Goal: Task Accomplishment & Management: Use online tool/utility

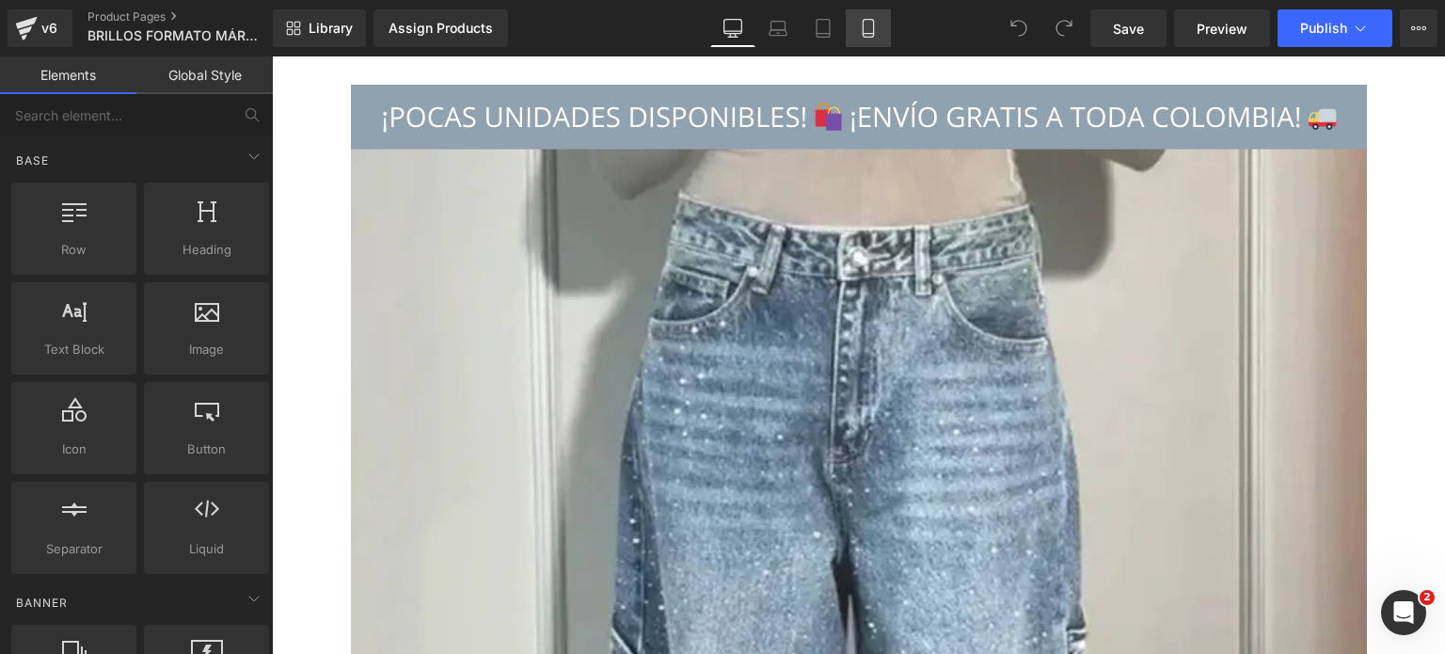
click at [868, 38] on link "Mobile" at bounding box center [868, 28] width 45 height 38
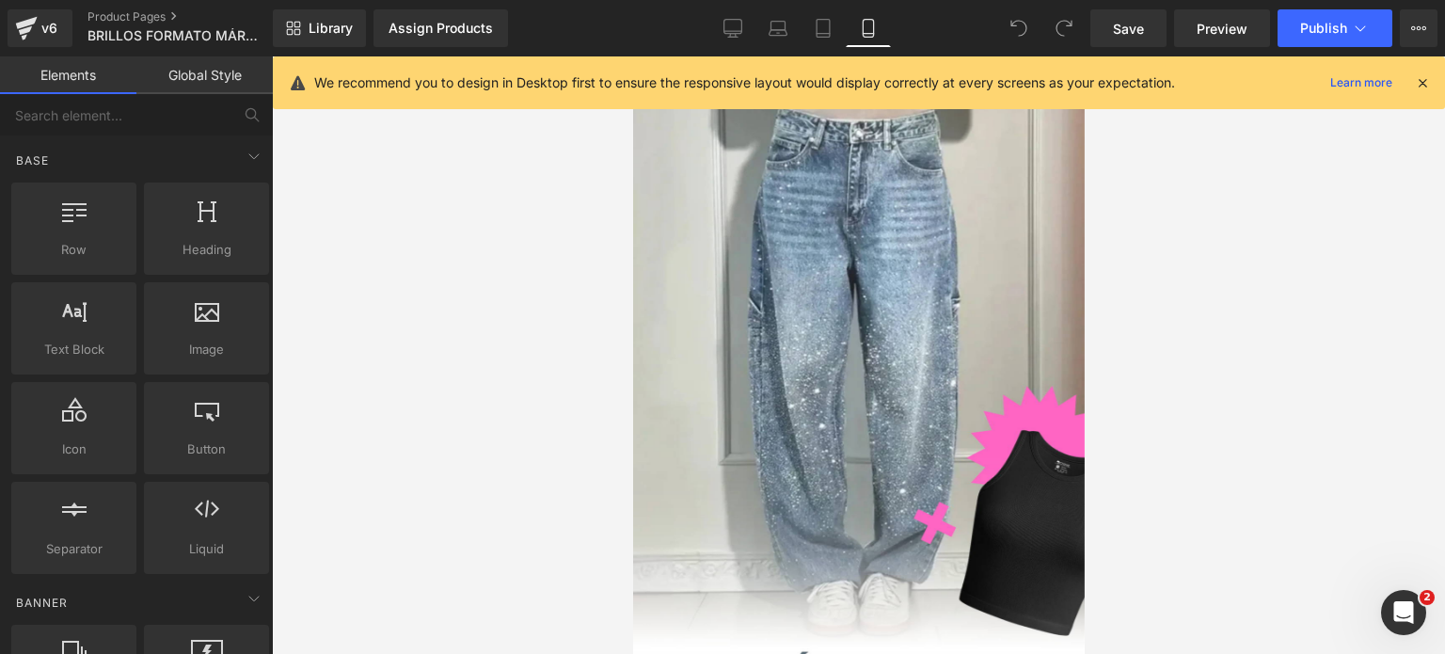
click at [1422, 86] on icon at bounding box center [1422, 82] width 17 height 17
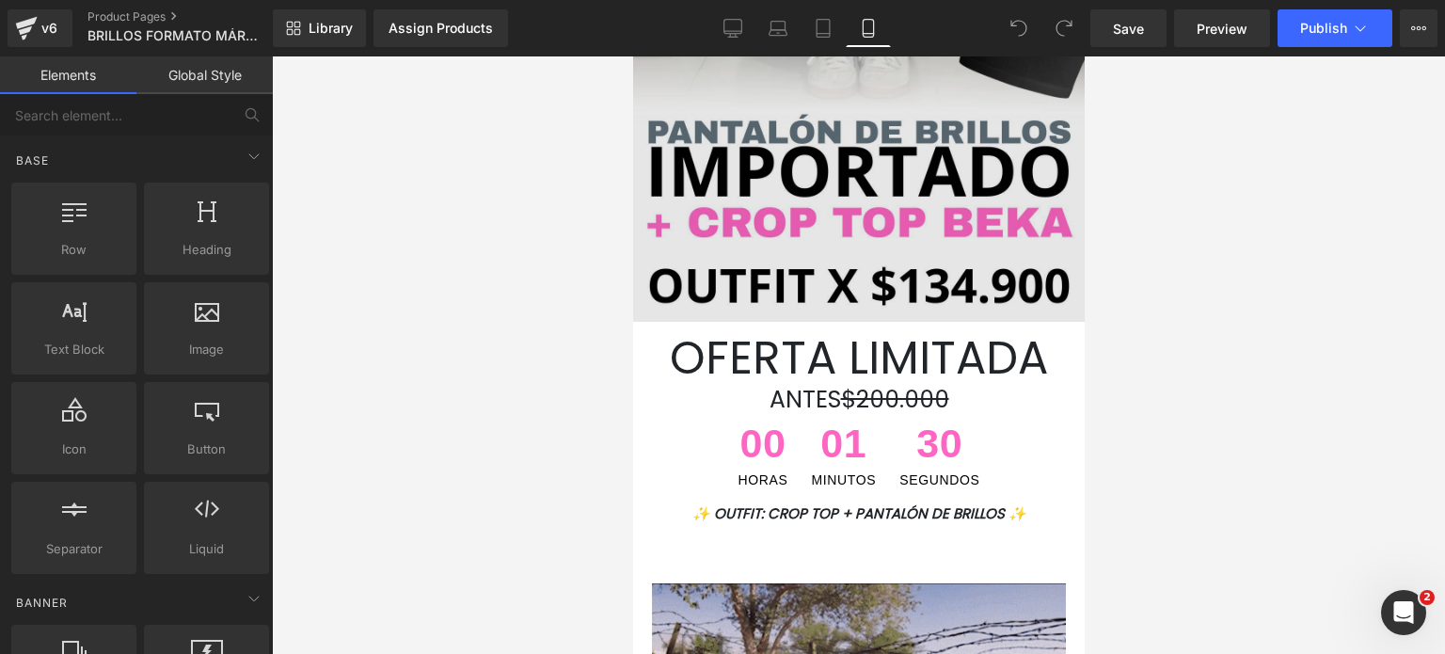
scroll to position [753, 0]
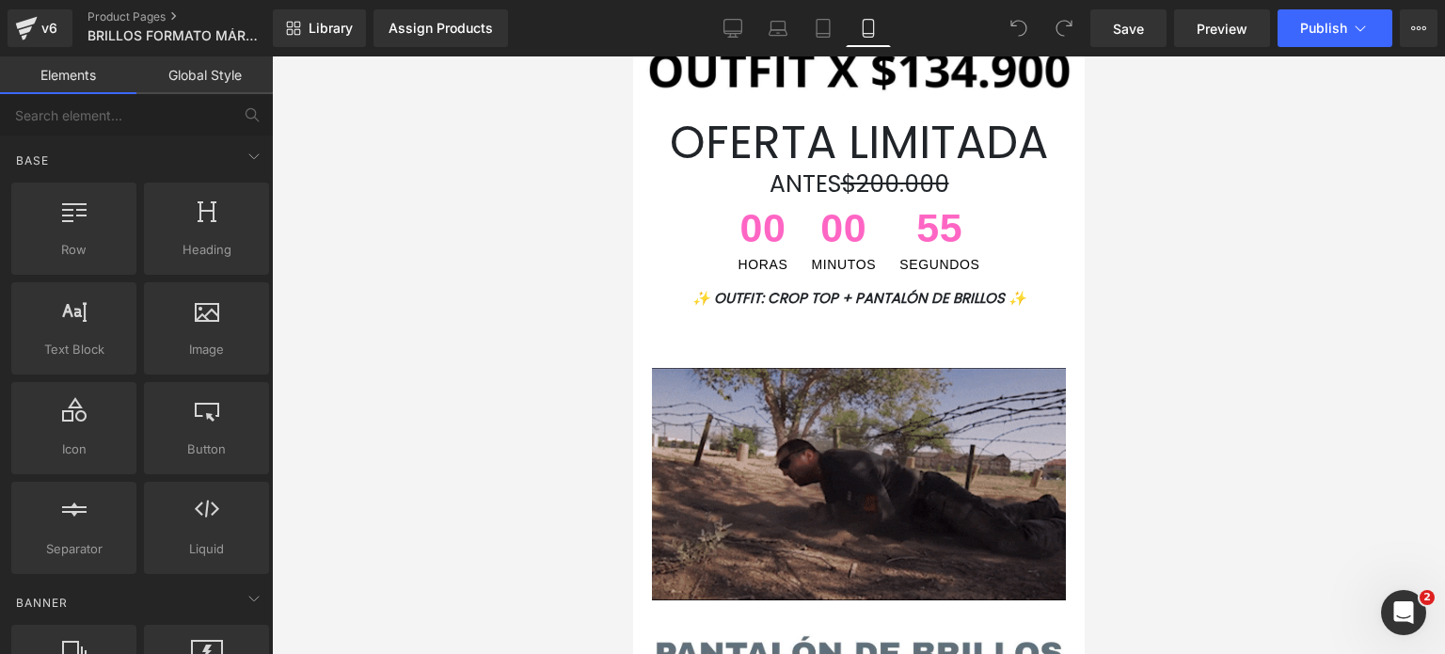
click at [785, 544] on img at bounding box center [858, 484] width 414 height 233
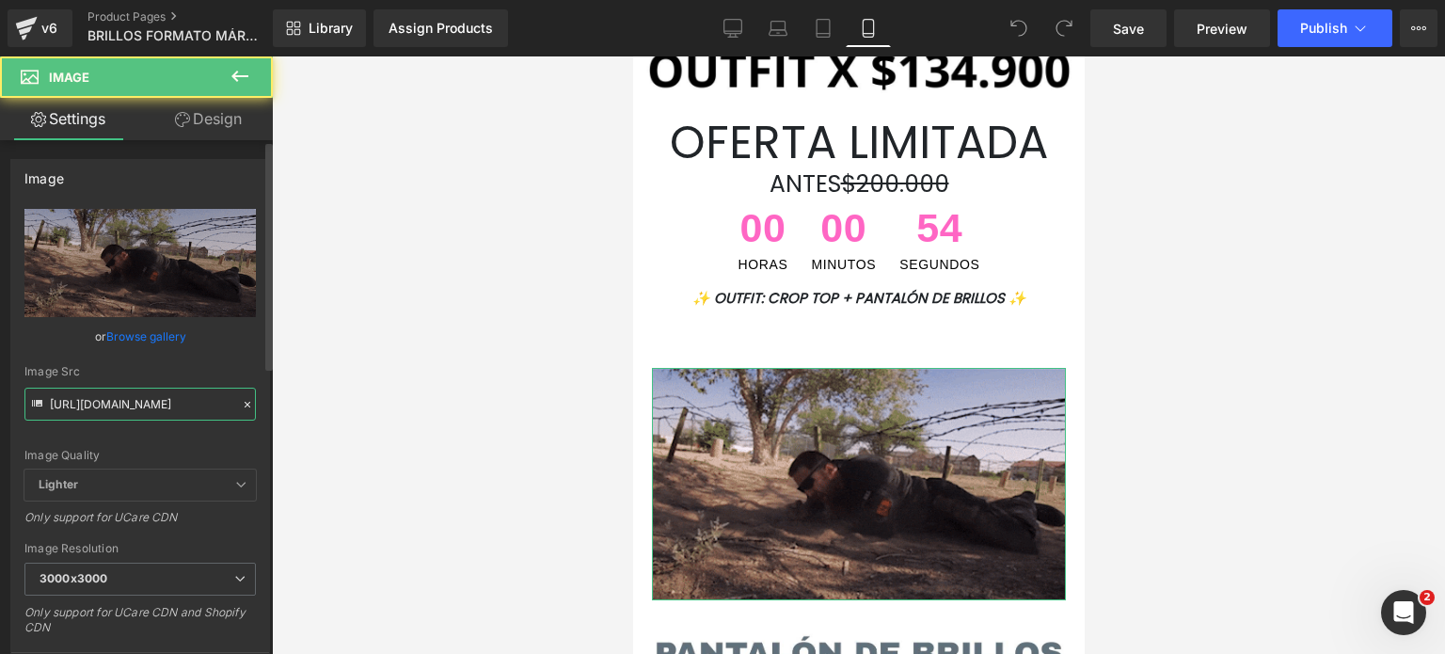
click at [150, 410] on input "https://media3.giphy.com/media/GvEn996GMZPKtBbl1E/giphy.gif?cid=9b38fe91gq38r8a…" at bounding box center [139, 404] width 231 height 33
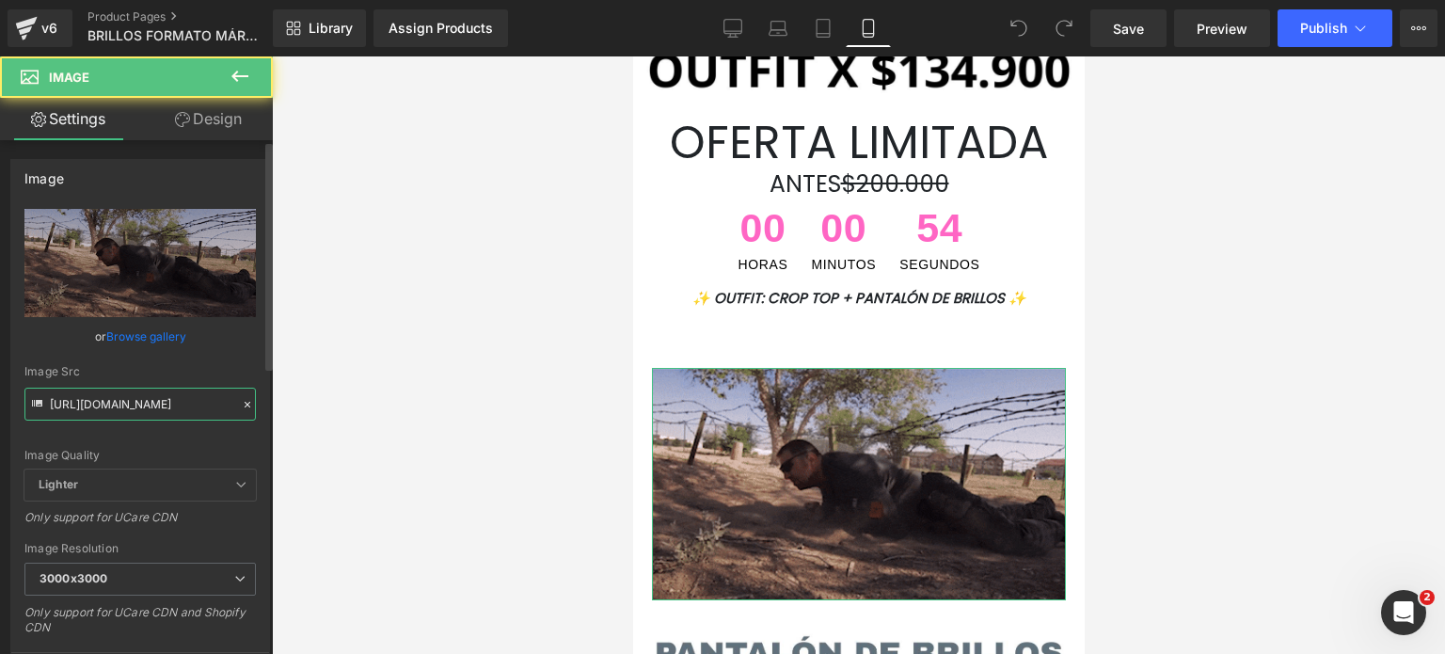
click at [149, 409] on input "https://media3.giphy.com/media/GvEn996GMZPKtBbl1E/giphy.gif?cid=9b38fe91gq38r8a…" at bounding box center [139, 404] width 231 height 33
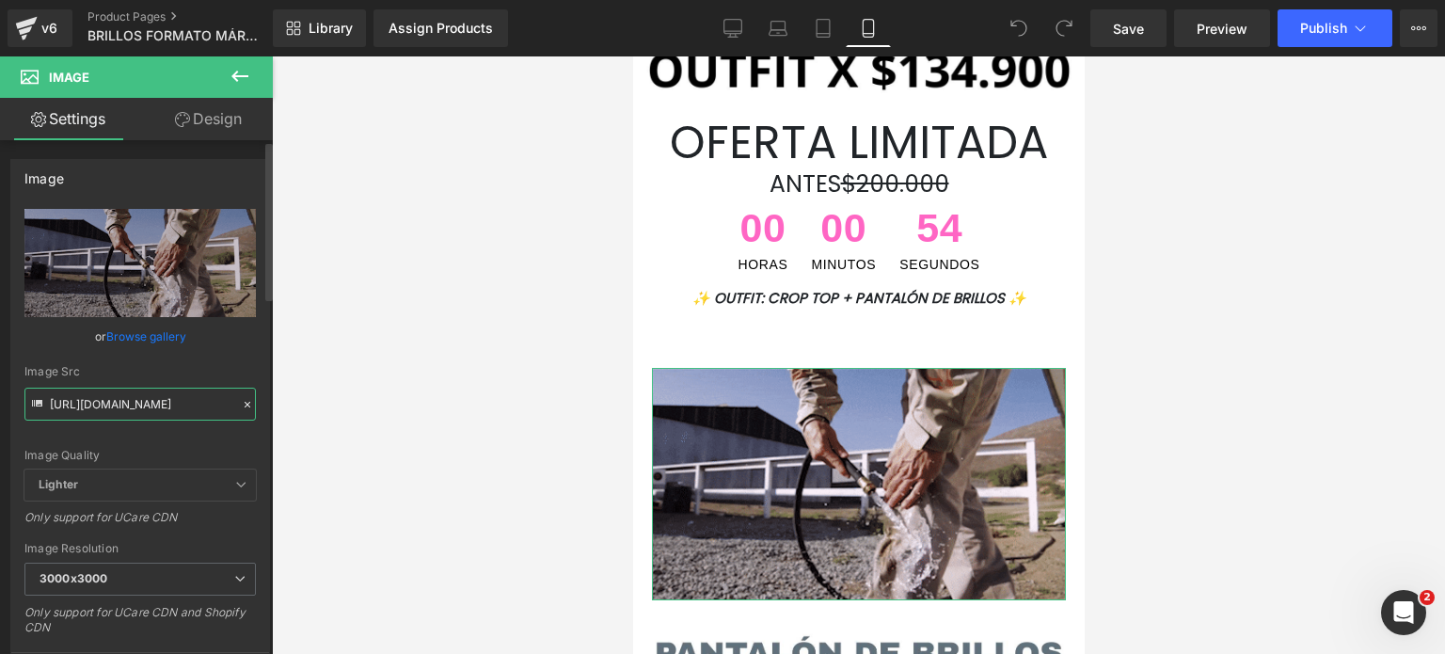
click at [149, 409] on input "https://media3.giphy.com/media/GvEn996GMZPKtBbl1E/giphy.gif?cid=9b38fe91gq38r8a…" at bounding box center [139, 404] width 231 height 33
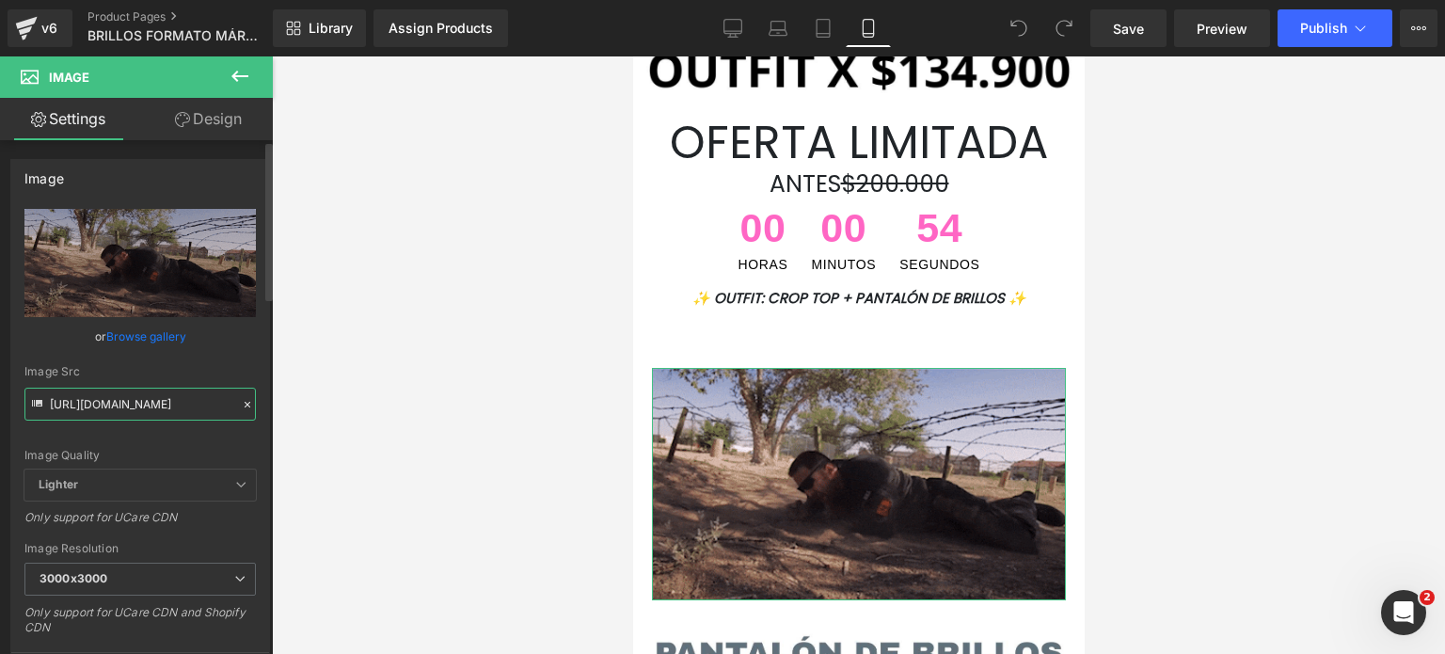
paste input "cdn.shopify.com/s/files/1/0629/7809/7405/files/giphy_5_5ed5acf3-f210-4396-8139-…"
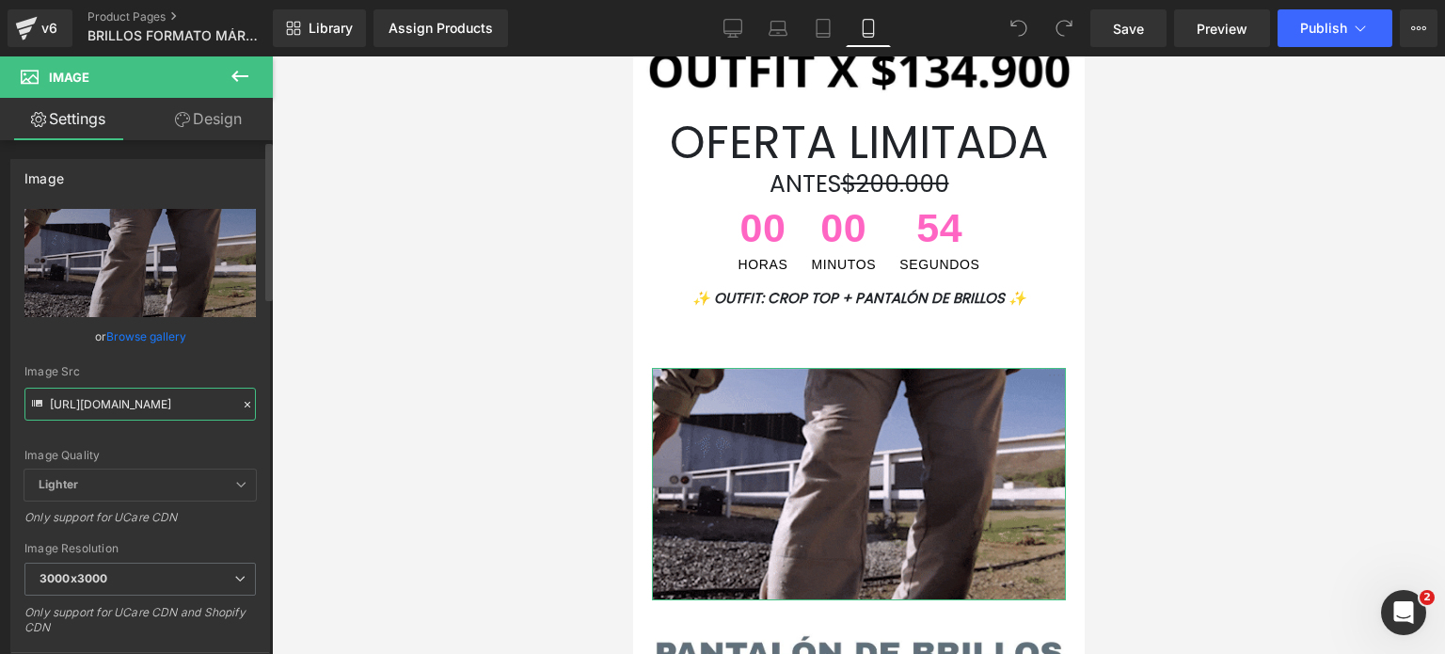
scroll to position [0, 497]
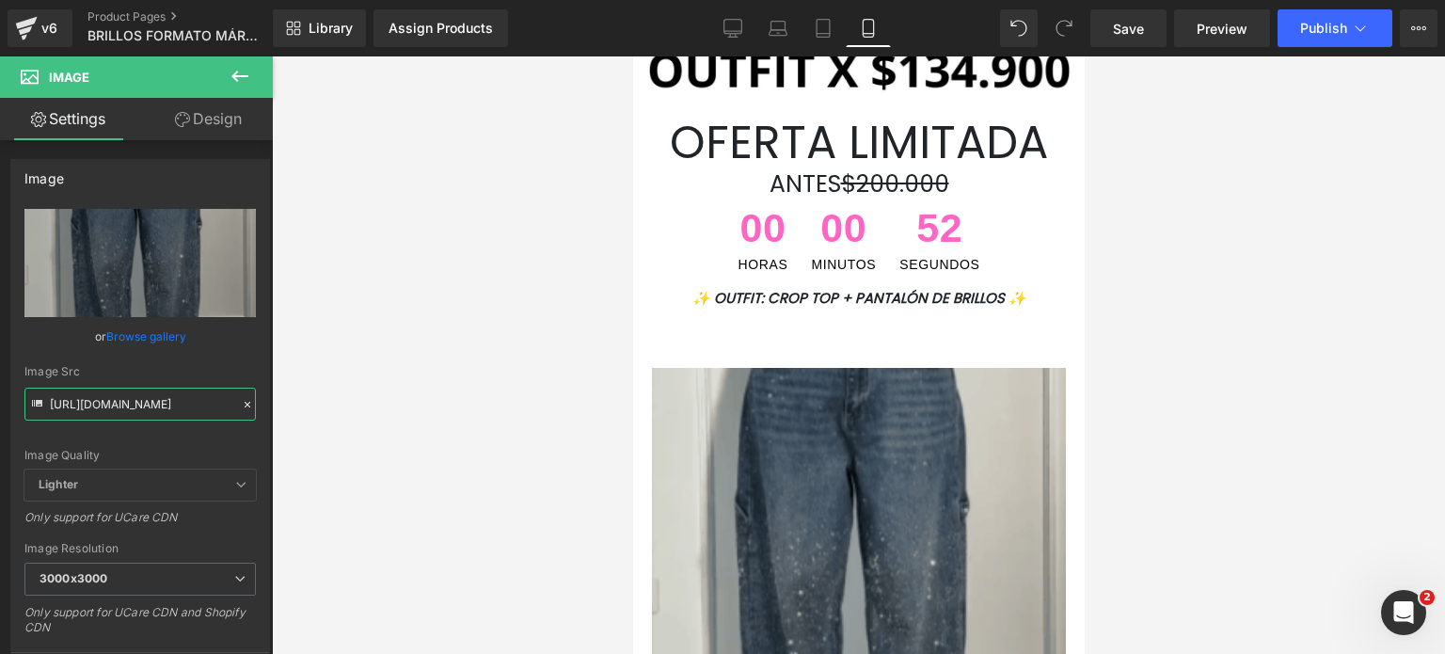
type input "https://cdn.shopify.com/s/files/1/0629/7809/7405/files/giphy_5_5ed5acf3-f210-43…"
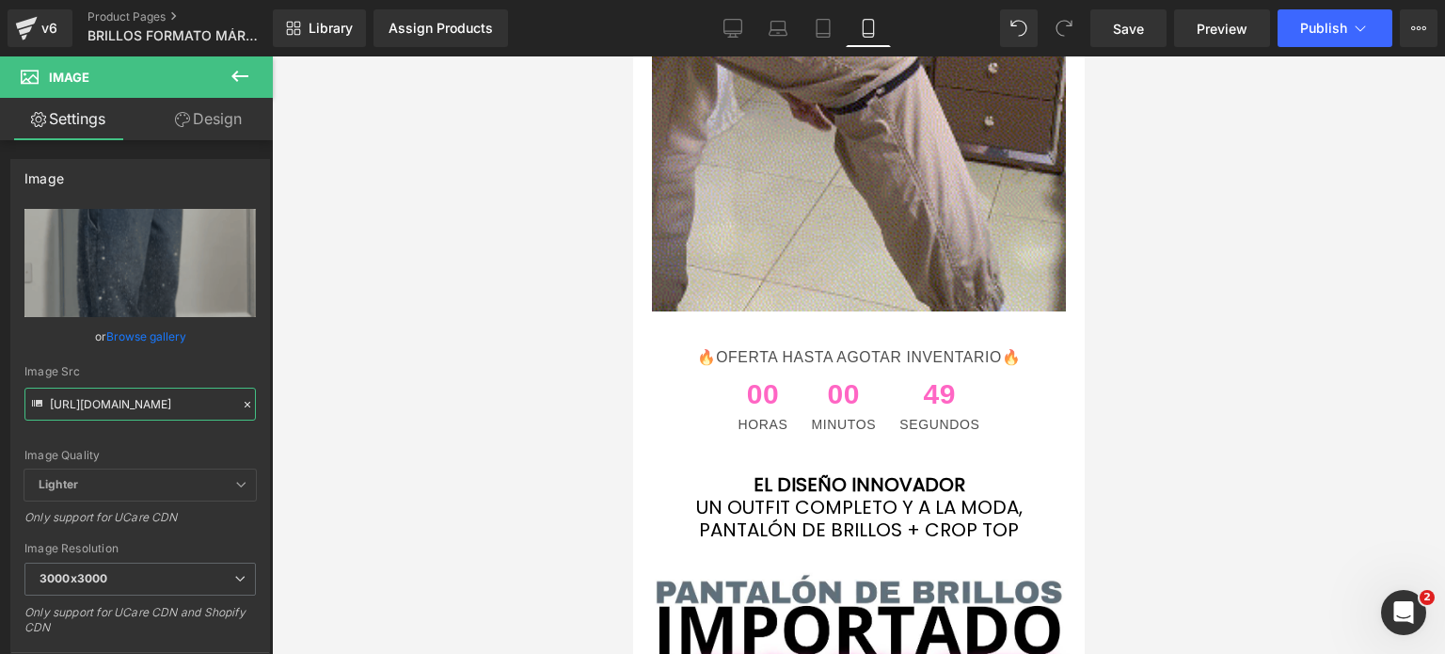
scroll to position [4046, 0]
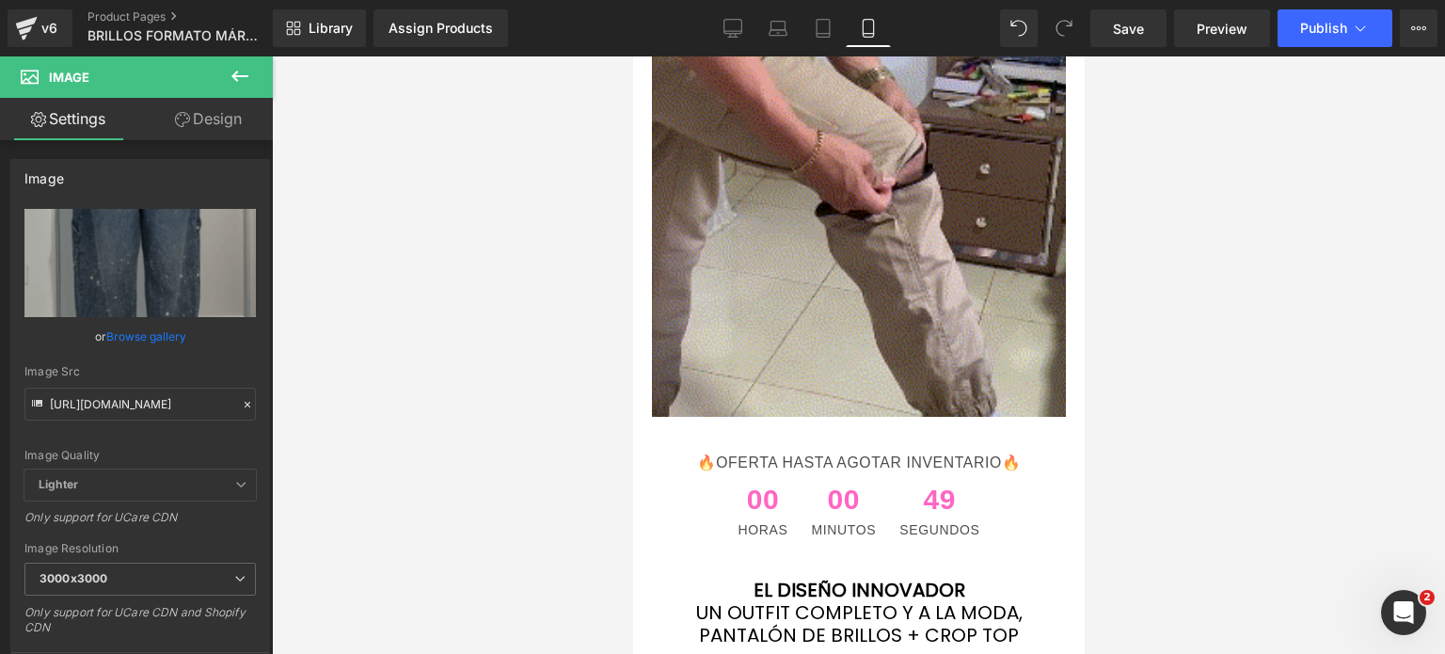
click at [874, 312] on img at bounding box center [858, 210] width 414 height 414
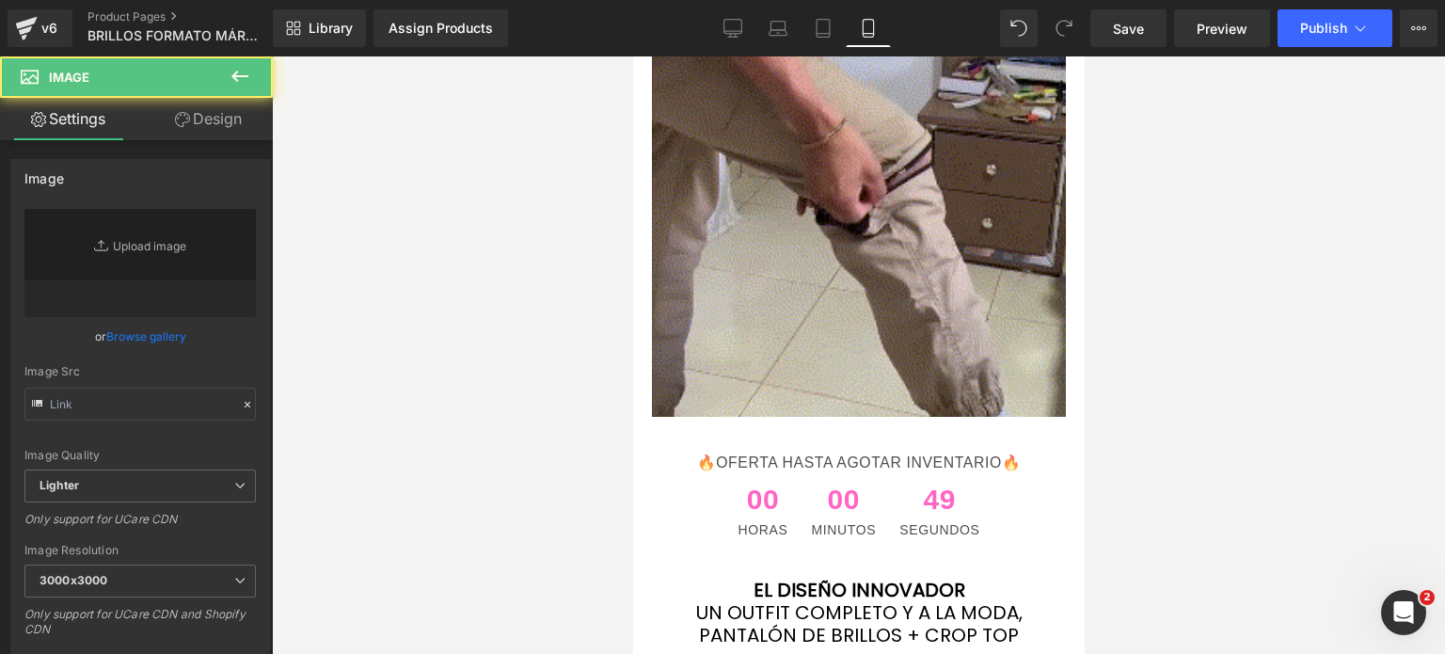
type input "https://ucarecdn.com/b2adf6a4-dc4b-4214-83a1-50db9915b149/IMG_8541.gif"
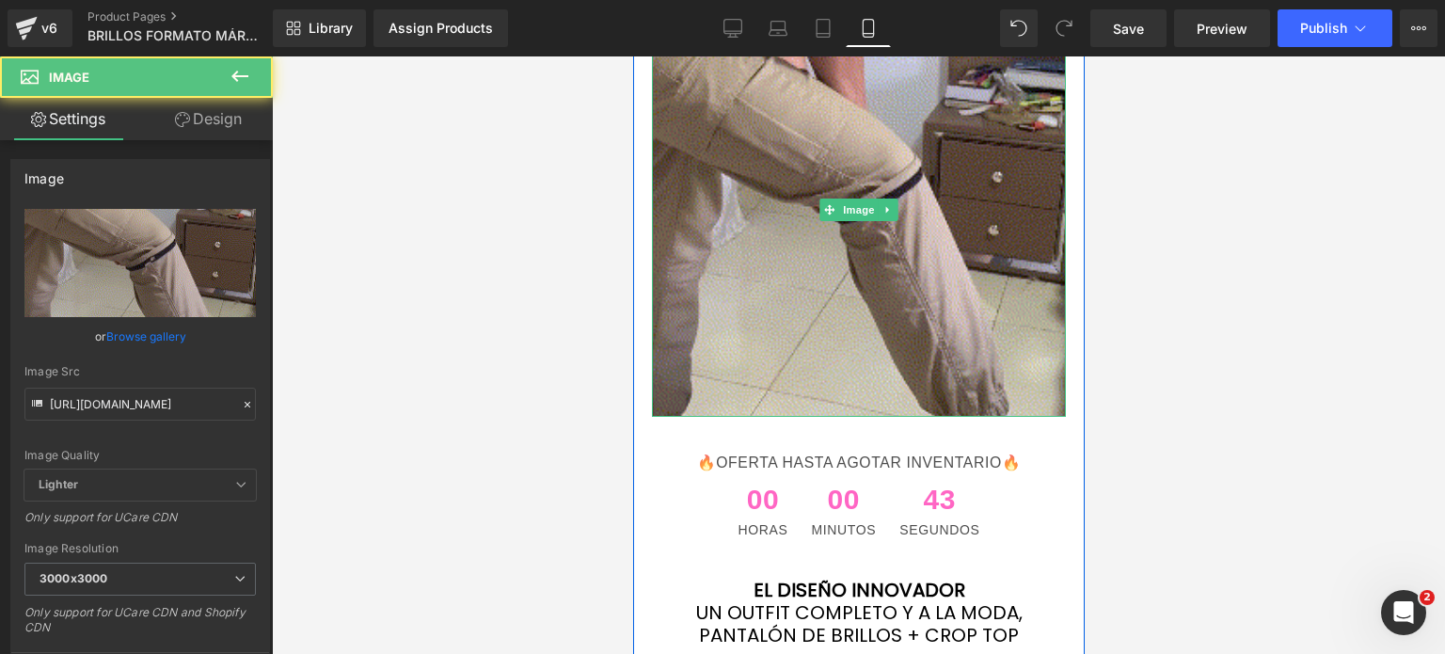
click at [908, 289] on img at bounding box center [858, 210] width 414 height 414
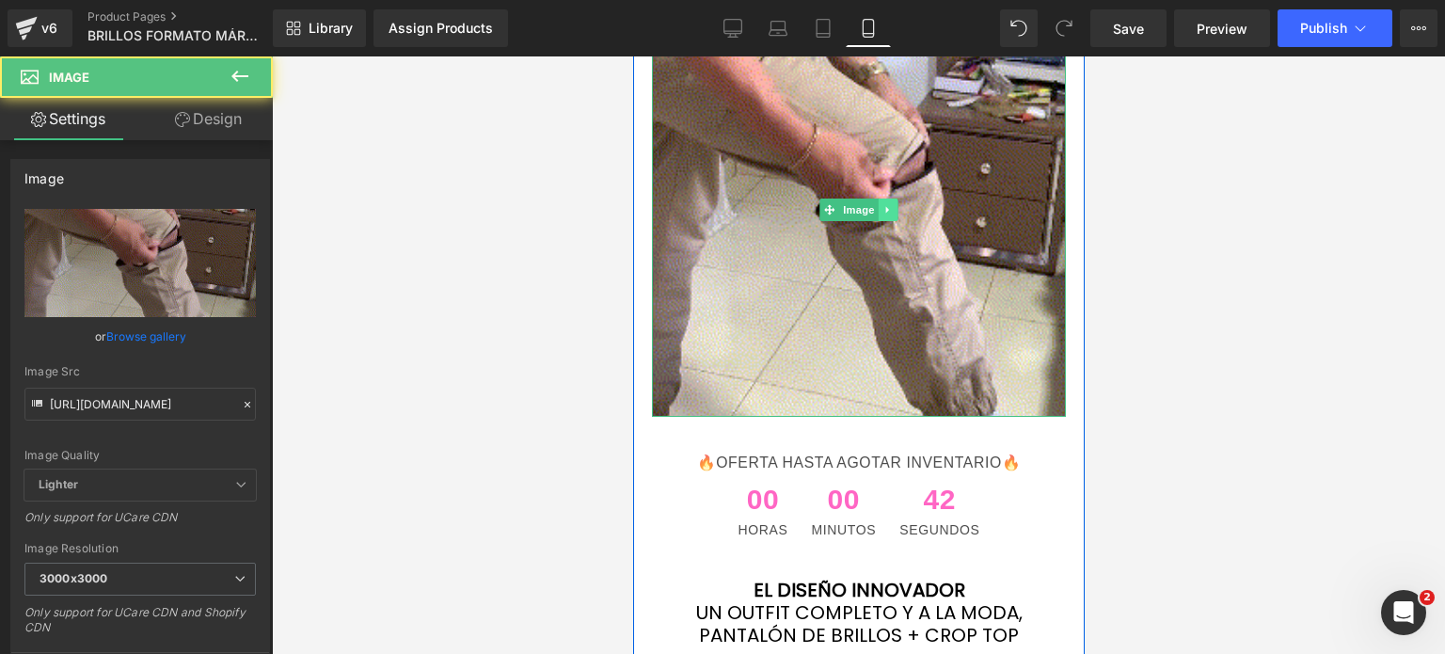
click at [883, 204] on icon at bounding box center [888, 209] width 10 height 11
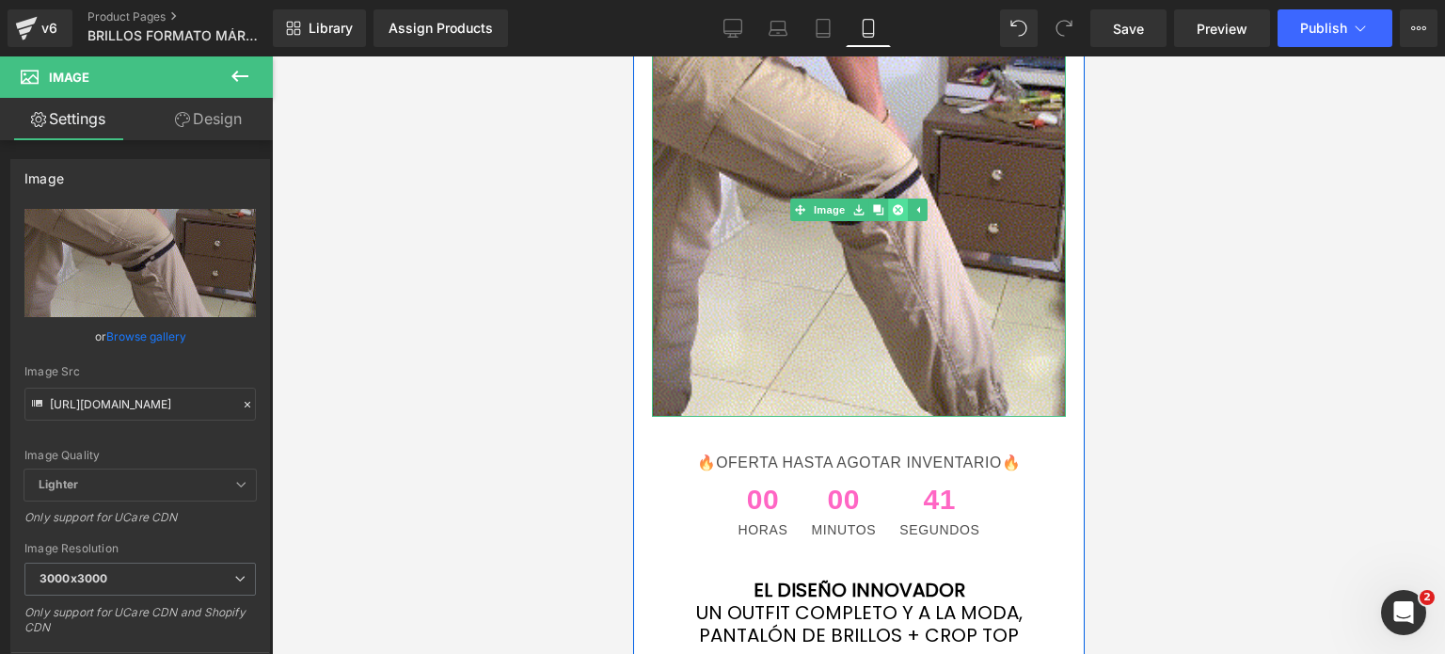
click at [892, 212] on icon at bounding box center [897, 209] width 10 height 10
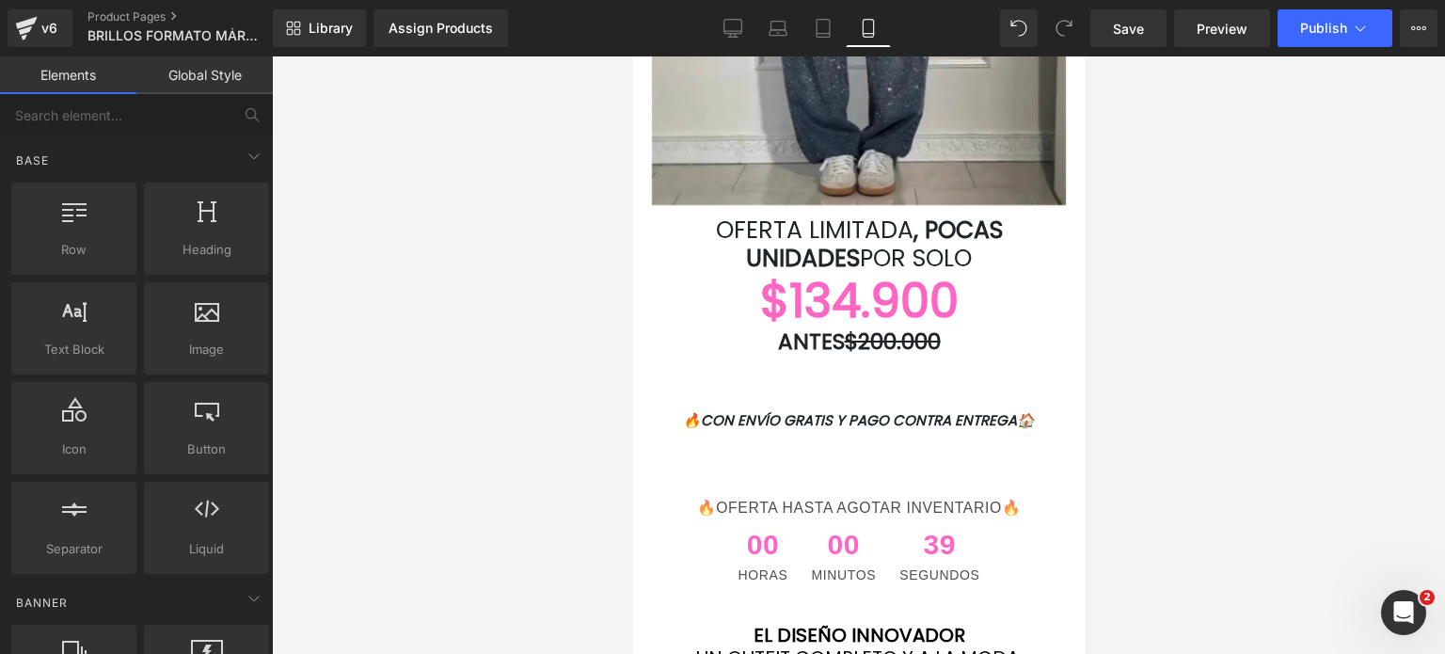
scroll to position [3575, 0]
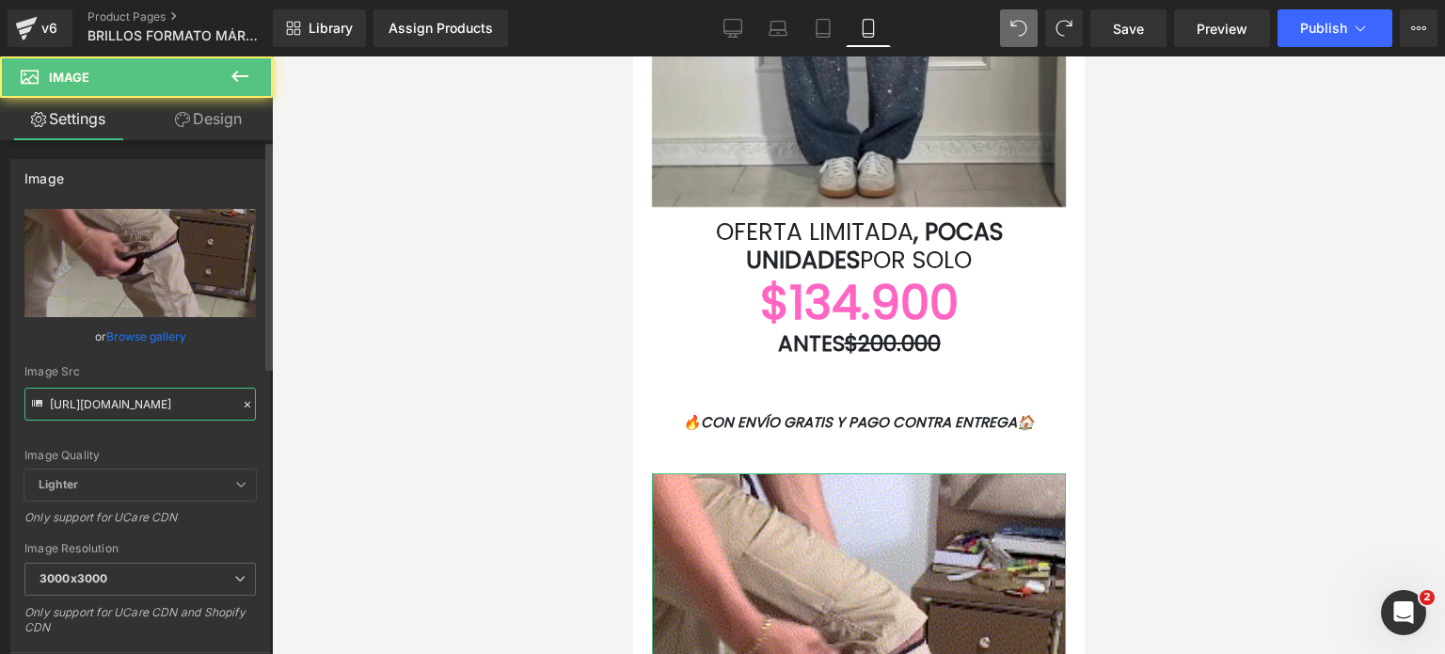
click at [151, 400] on input "https://ucarecdn.com/b2adf6a4-dc4b-4214-83a1-50db9915b149/IMG_8541.gif" at bounding box center [139, 404] width 231 height 33
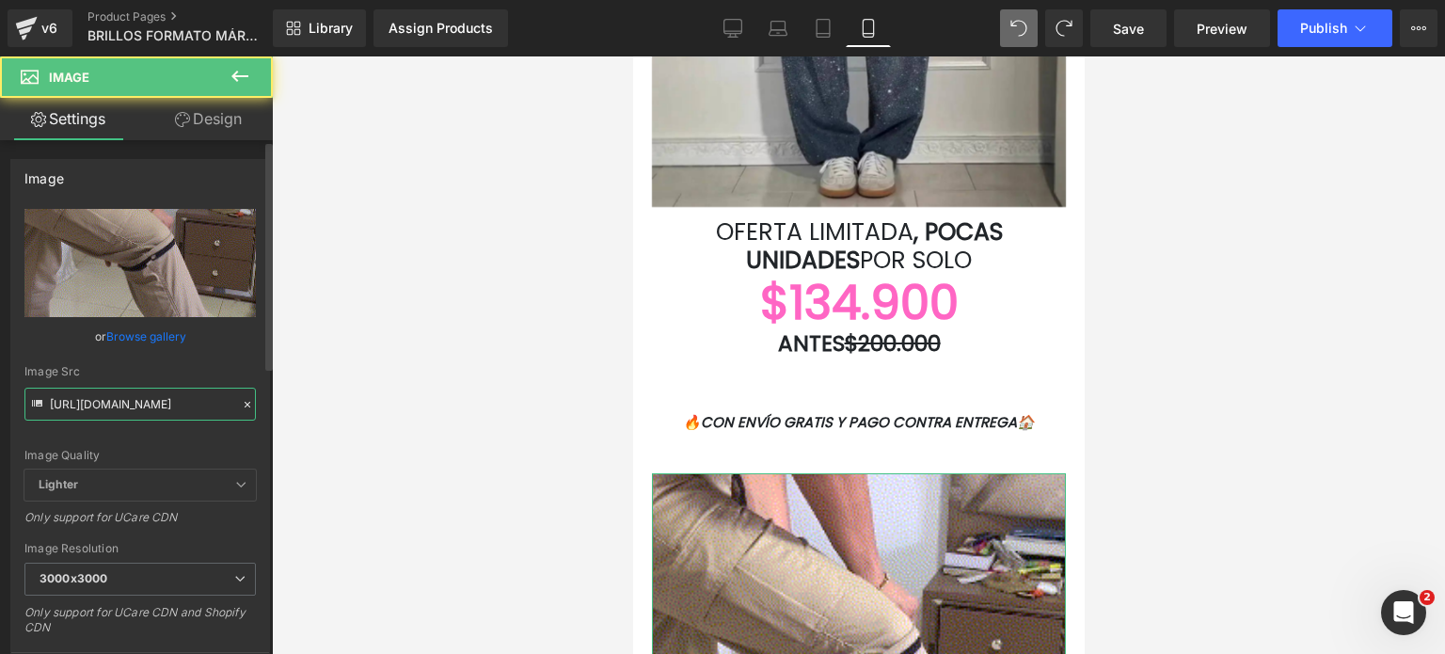
click at [151, 400] on input "https://ucarecdn.com/b2adf6a4-dc4b-4214-83a1-50db9915b149/IMG_8541.gif" at bounding box center [139, 404] width 231 height 33
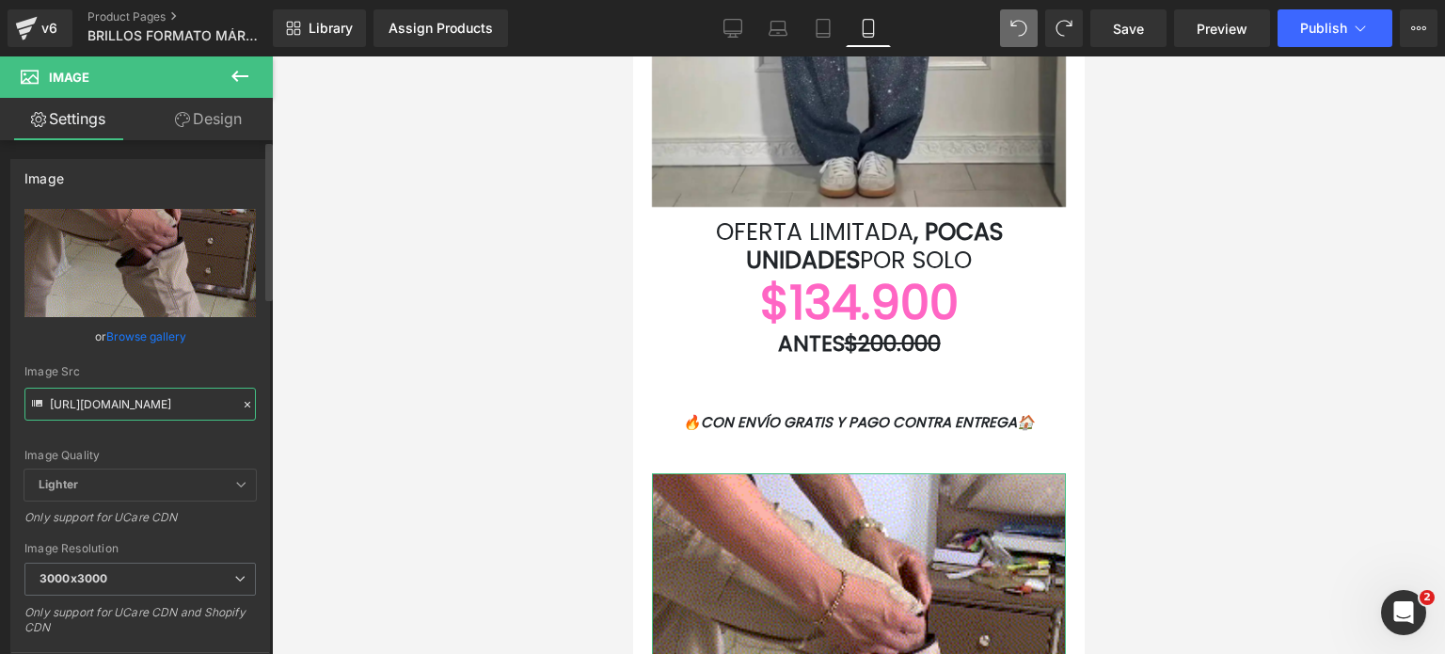
click at [151, 400] on input "https://ucarecdn.com/b2adf6a4-dc4b-4214-83a1-50db9915b149/IMG_8541.gif" at bounding box center [139, 404] width 231 height 33
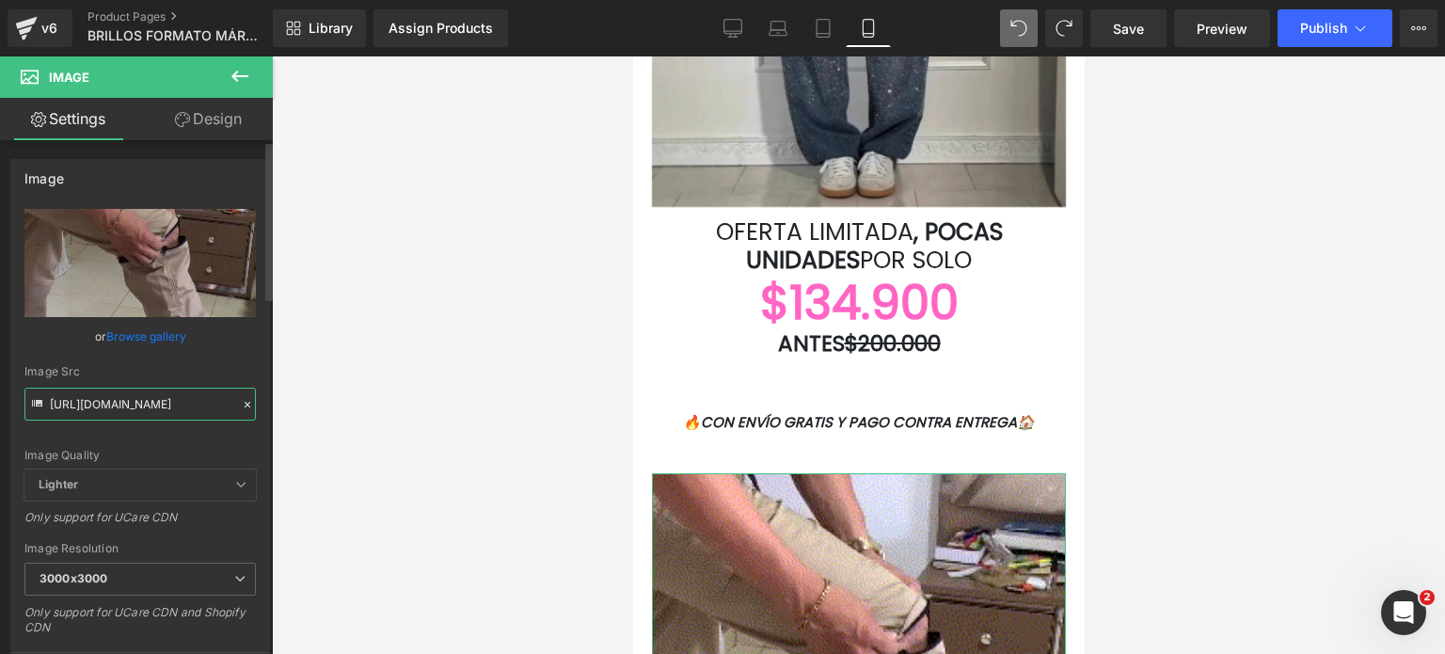
paste input "sleekerstore.com/cdn/shop/files/S994137d6d76a43949b3b6e96299437948.webp?v=17461…"
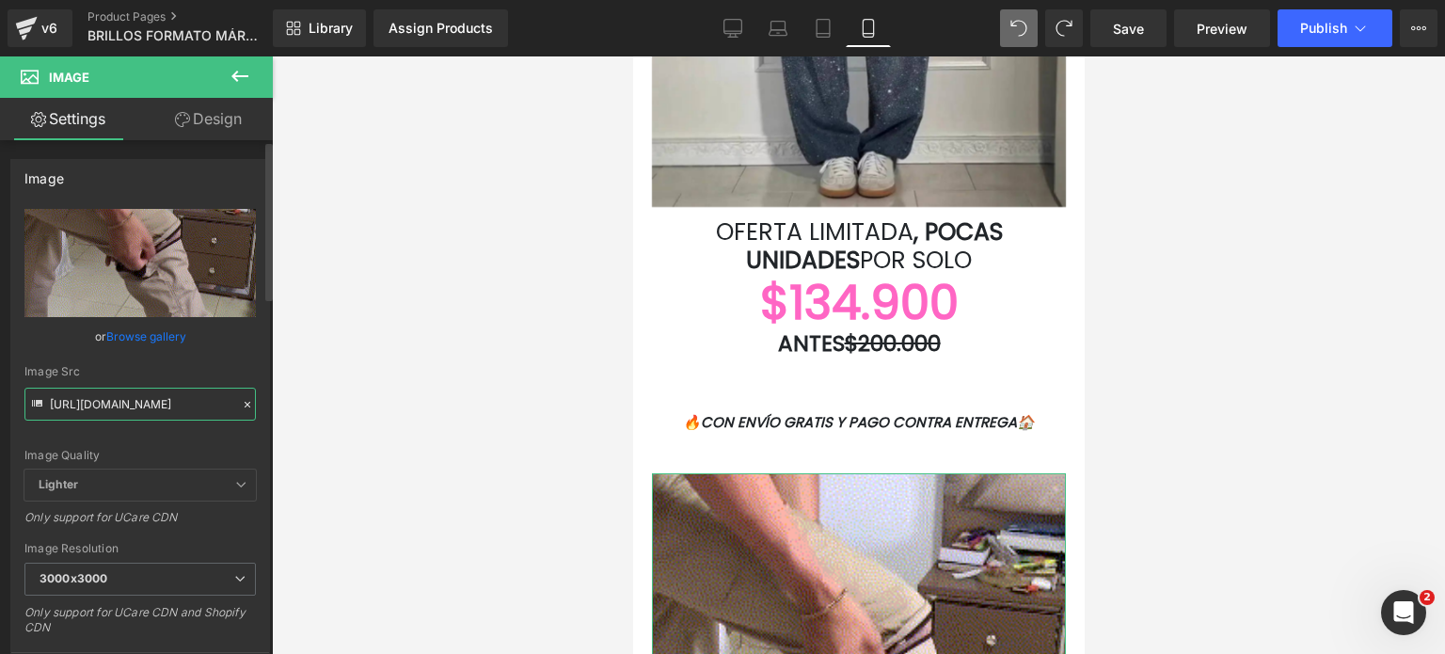
type input "https://sleekerstore.com/cdn/shop/files/S994137d6d76a43949b3b6e96299437948.webp…"
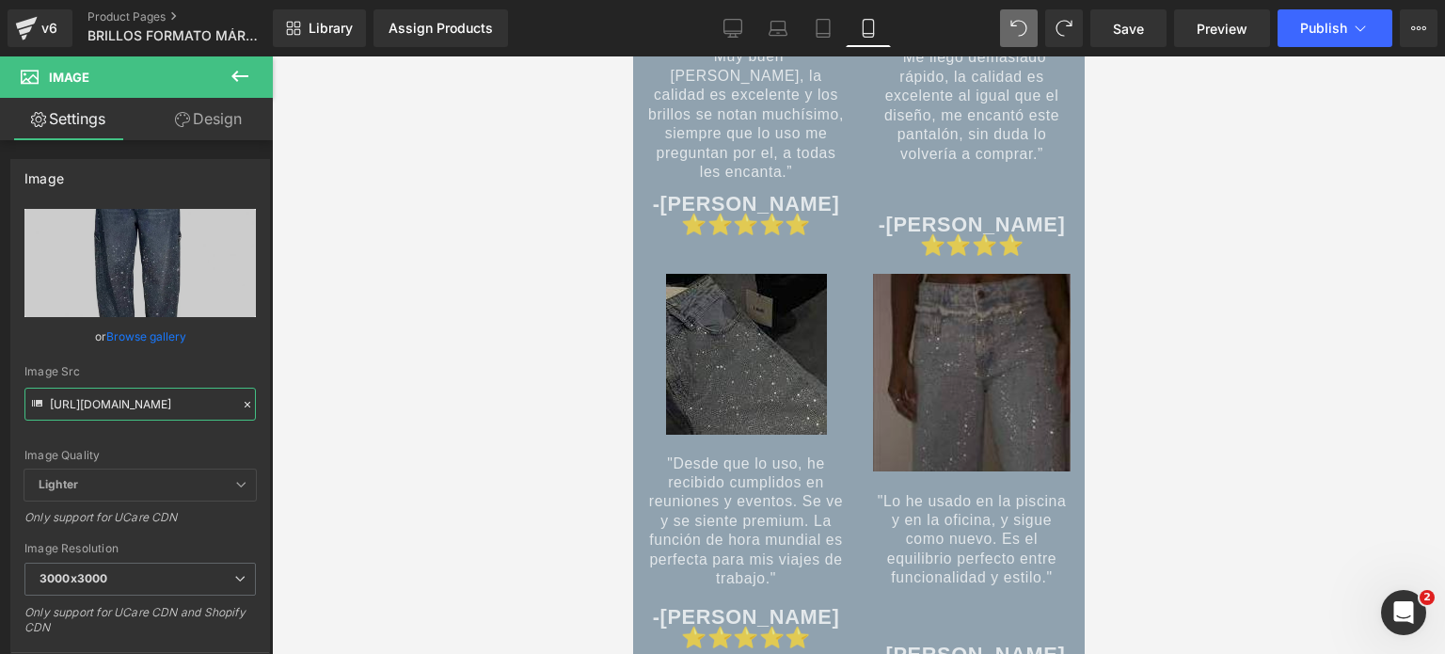
scroll to position [8845, 0]
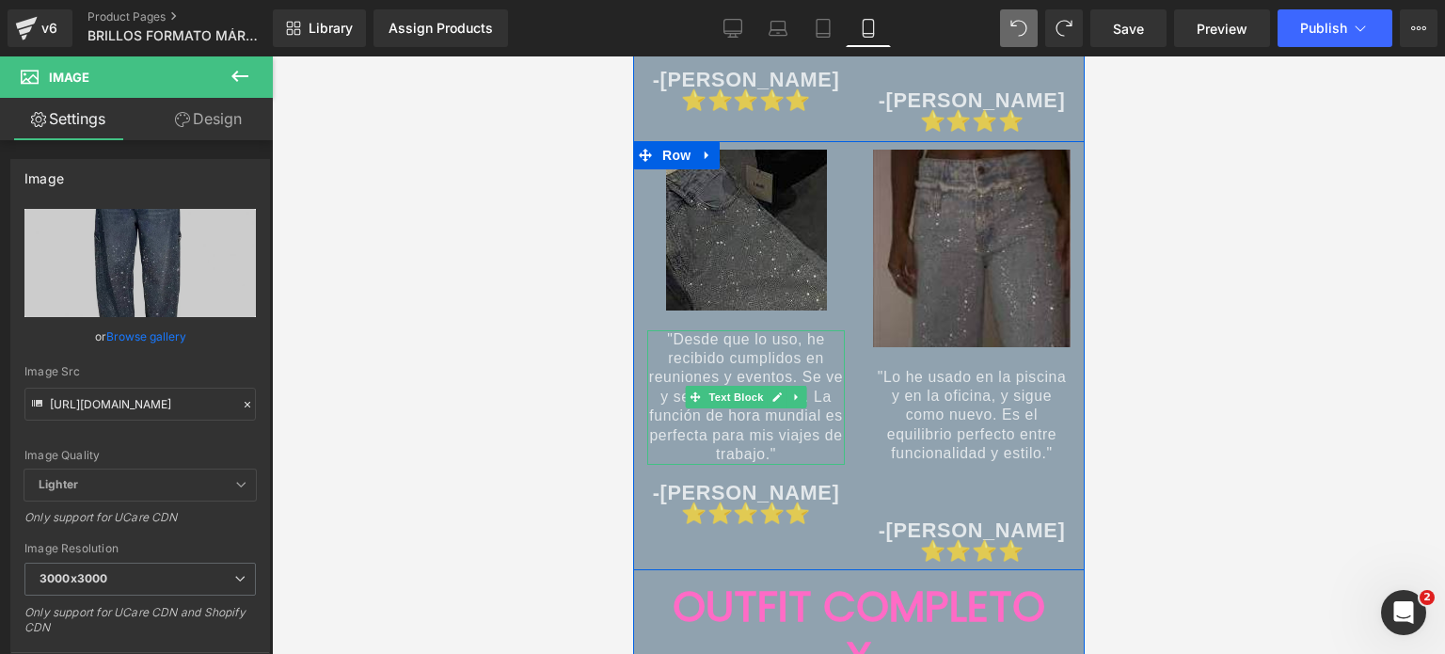
click at [761, 392] on span ""Desde que lo uso, he recibido cumplidos en reuniones y eventos. Se ve y se sie…" at bounding box center [745, 397] width 194 height 132
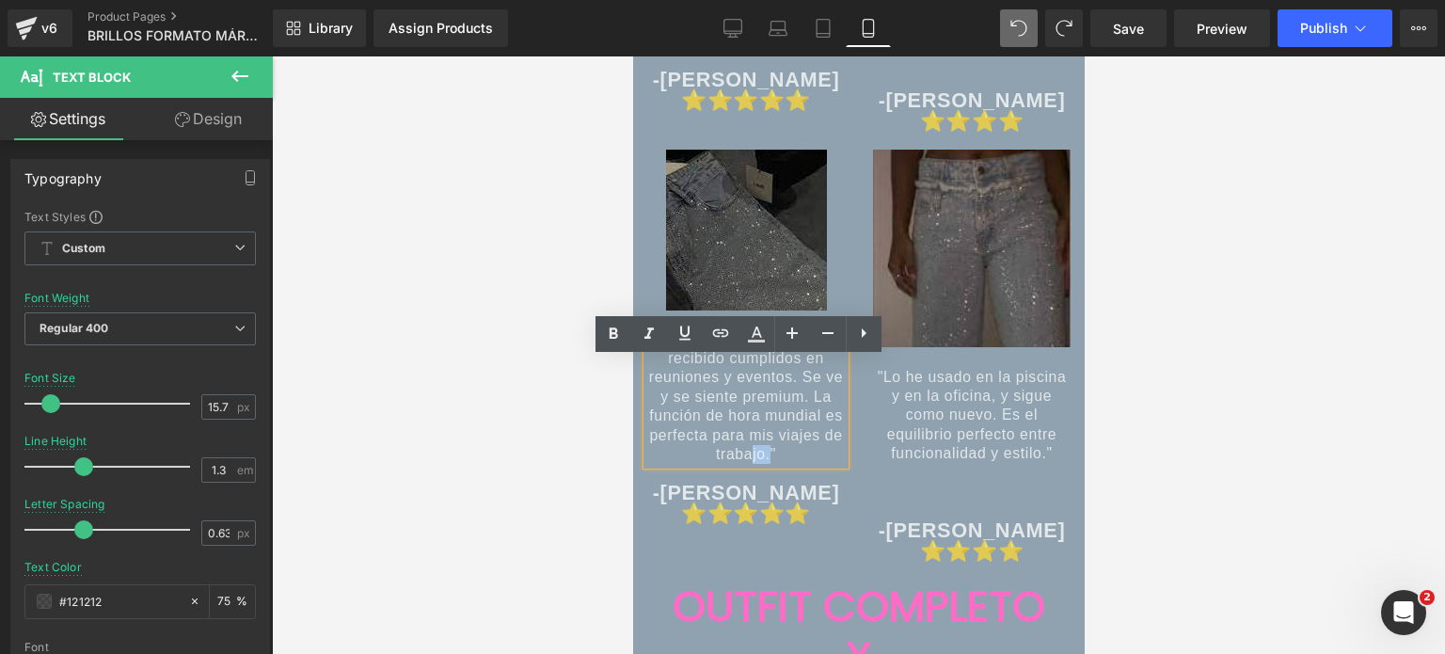
drag, startPoint x: 760, startPoint y: 488, endPoint x: 742, endPoint y: 478, distance: 20.7
click at [742, 463] on span ""Desde que lo uso, he recibido cumplidos en reuniones y eventos. Se ve y se sie…" at bounding box center [745, 397] width 194 height 132
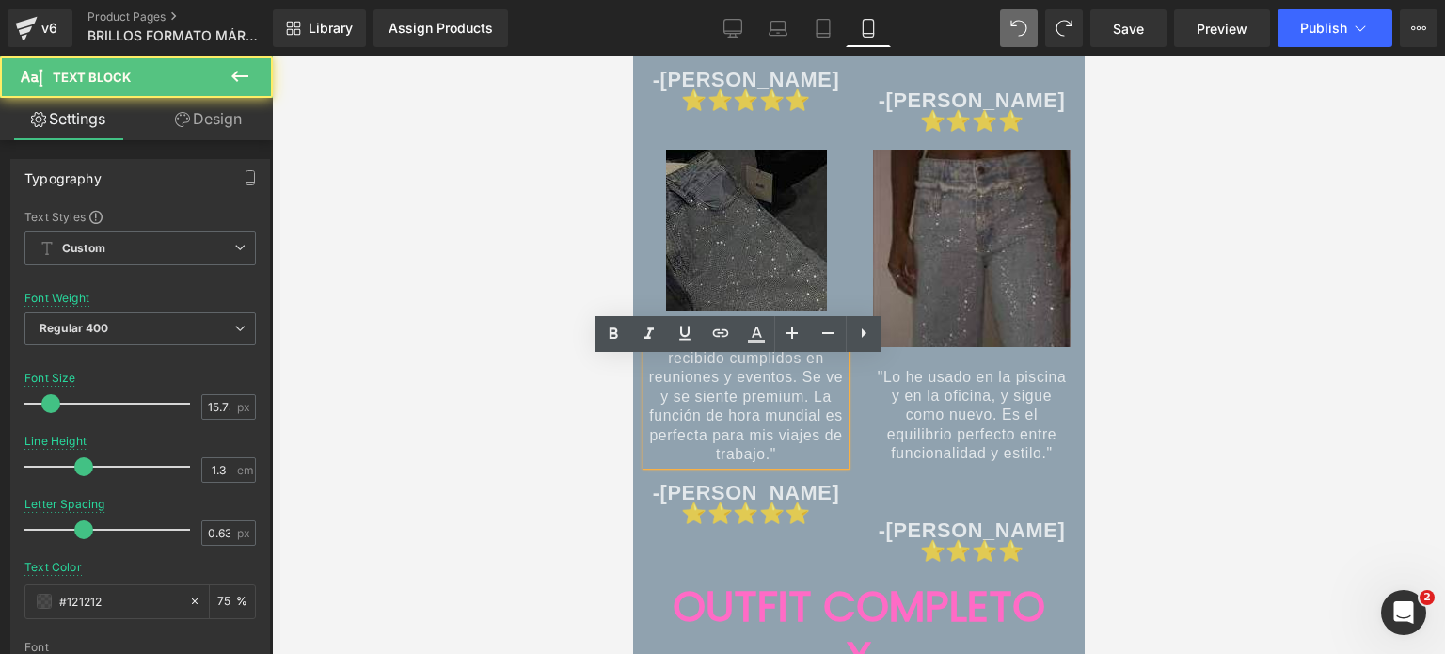
click at [763, 463] on span ""Desde que lo uso, he recibido cumplidos en reuniones y eventos. Se ve y se sie…" at bounding box center [745, 397] width 194 height 132
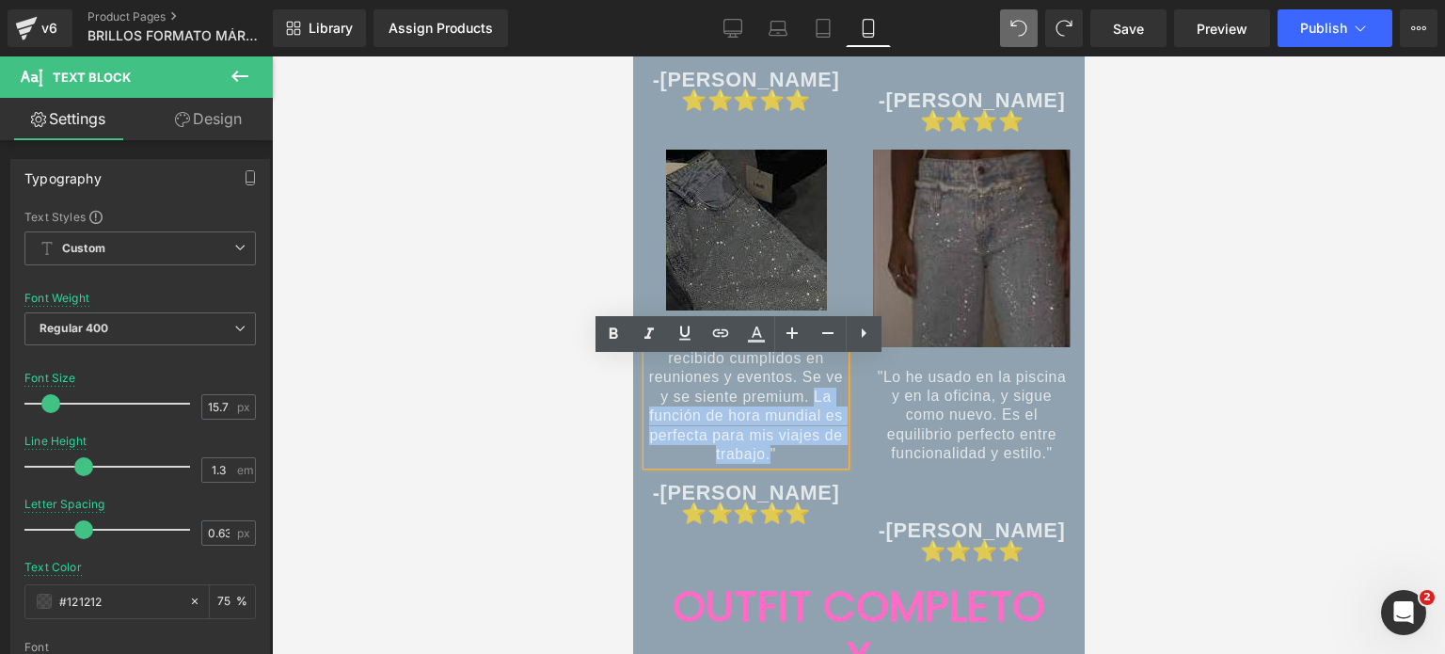
drag, startPoint x: 804, startPoint y: 426, endPoint x: 761, endPoint y: 484, distance: 71.3
click at [761, 463] on span ""Desde que lo uso, he recibido cumplidos en reuniones y eventos. Se ve y se sie…" at bounding box center [745, 397] width 194 height 132
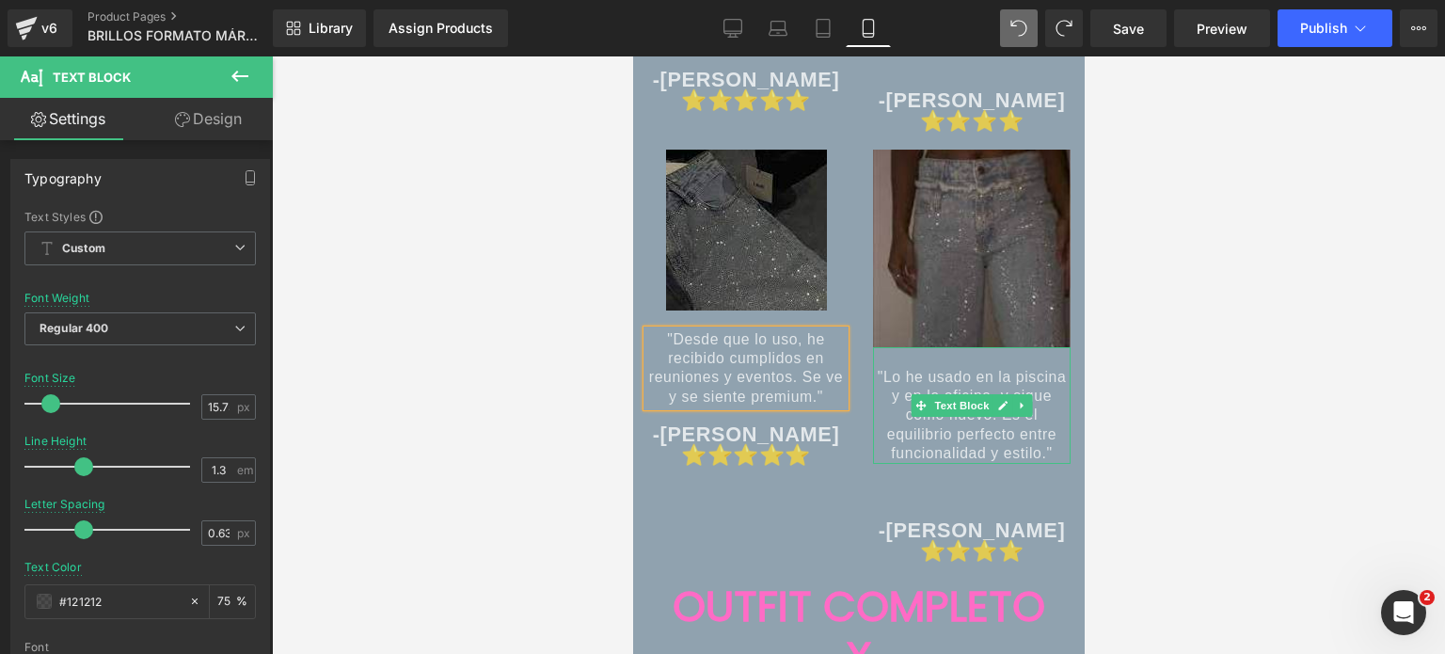
click at [946, 464] on div at bounding box center [971, 461] width 198 height 5
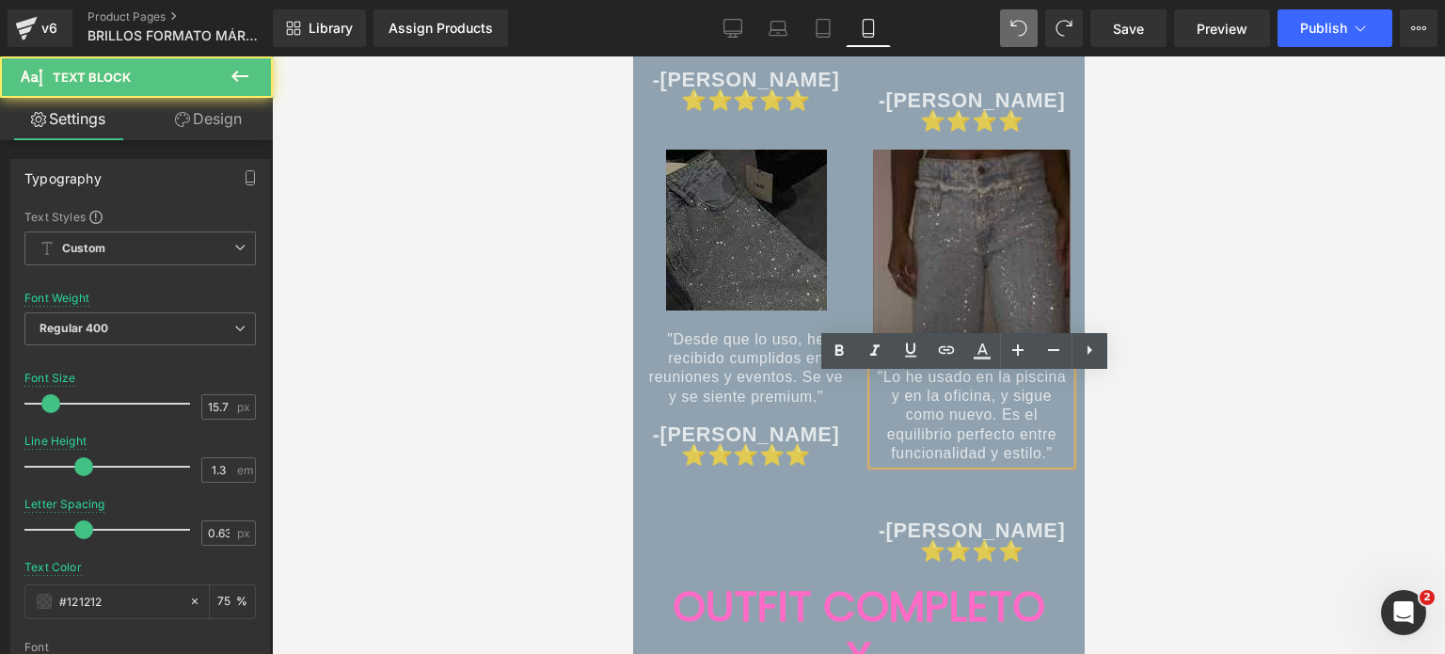
drag, startPoint x: 991, startPoint y: 443, endPoint x: 893, endPoint y: 412, distance: 102.7
click at [892, 412] on span ""Lo he usado en la piscina y en la oficina, y sigue como nuevo. Es el equilibri…" at bounding box center [971, 415] width 189 height 93
click at [989, 443] on span ""Lo he usado en la piscina y en la oficina, y sigue como nuevo. Es el equilibri…" at bounding box center [971, 415] width 189 height 93
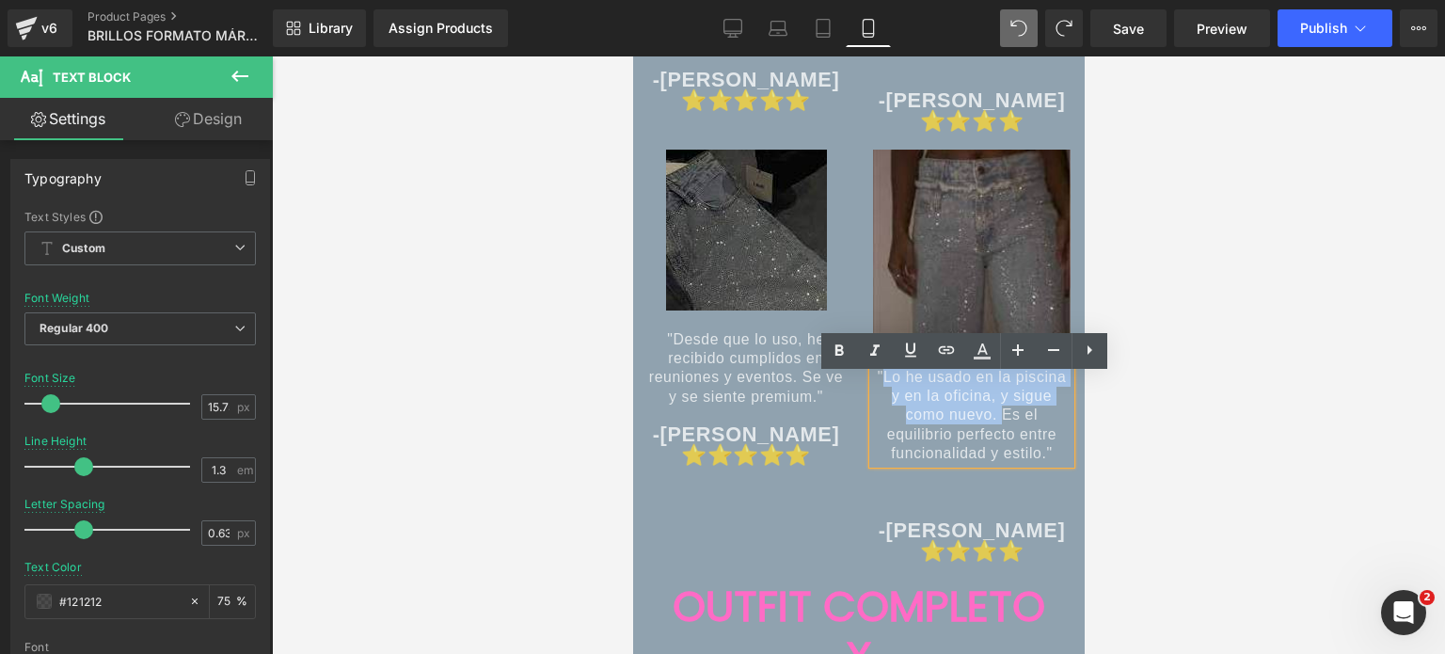
drag, startPoint x: 989, startPoint y: 443, endPoint x: 882, endPoint y: 411, distance: 111.9
click at [882, 411] on span ""Lo he usado en la piscina y en la oficina, y sigue como nuevo. Es el equilibri…" at bounding box center [971, 415] width 189 height 93
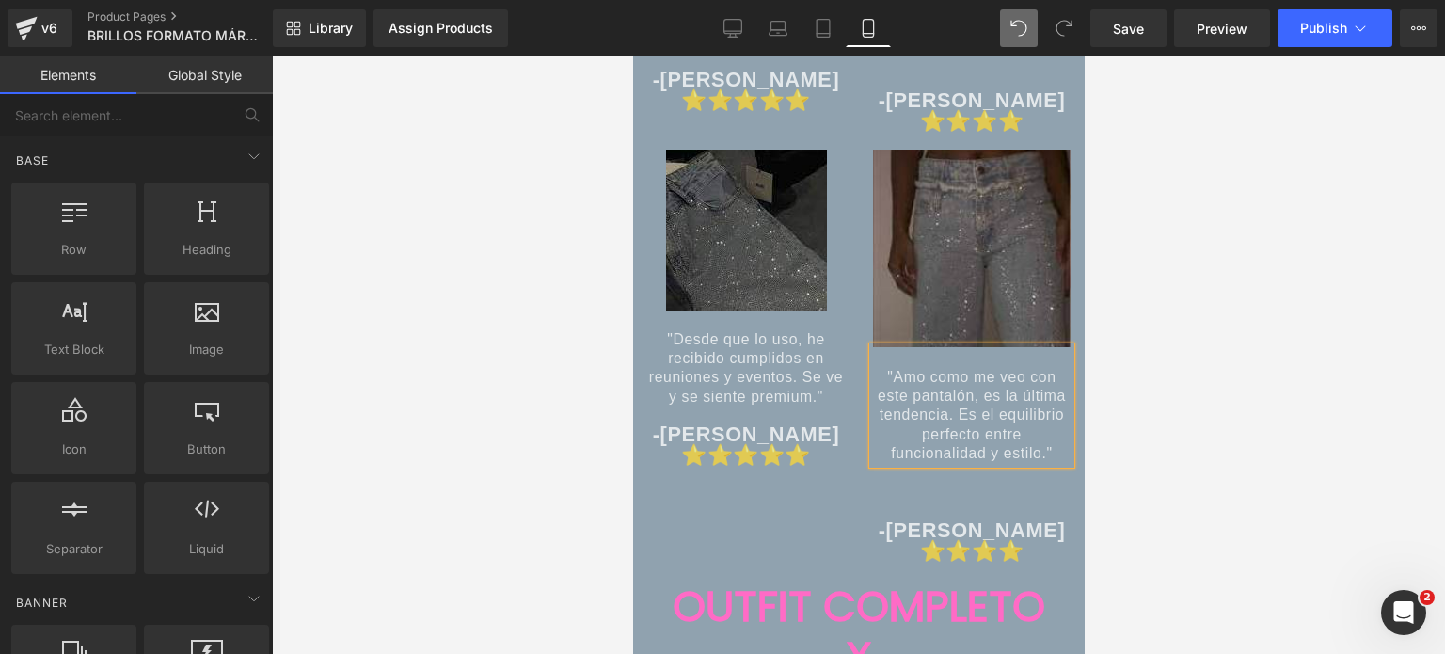
click at [1190, 308] on div at bounding box center [858, 354] width 1173 height 597
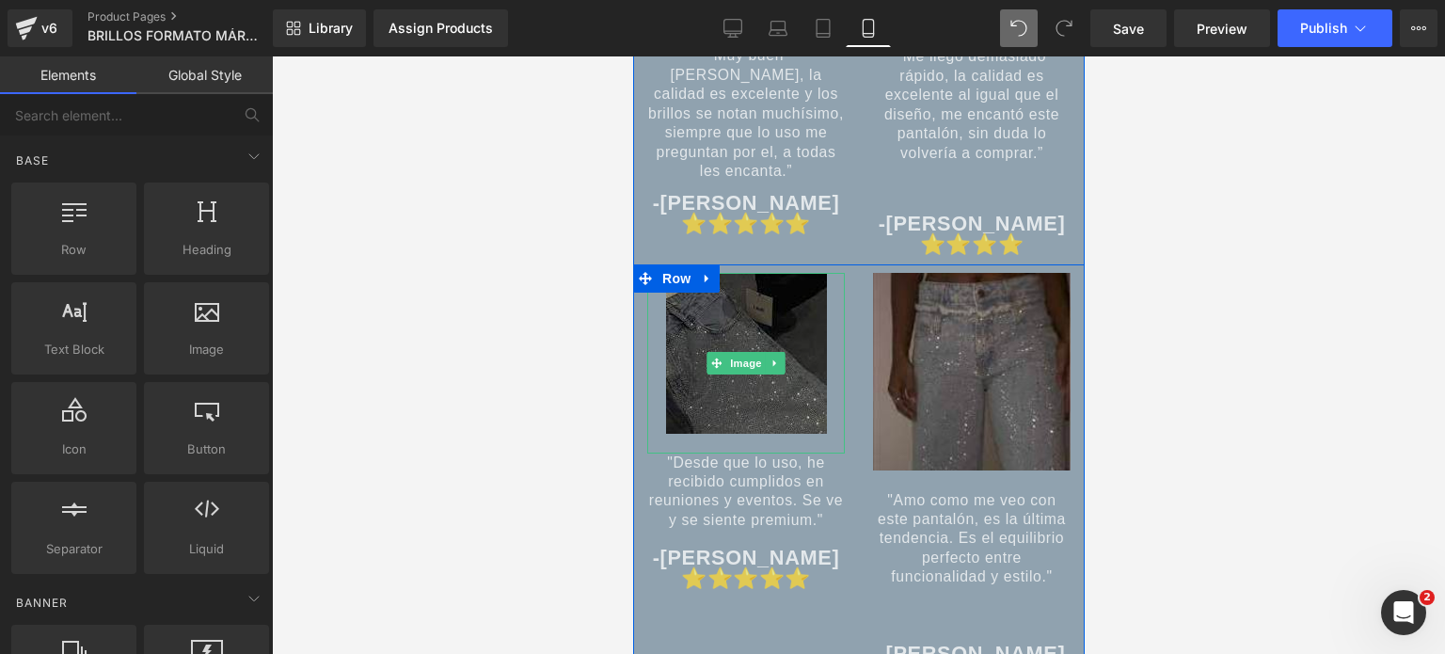
scroll to position [8750, 0]
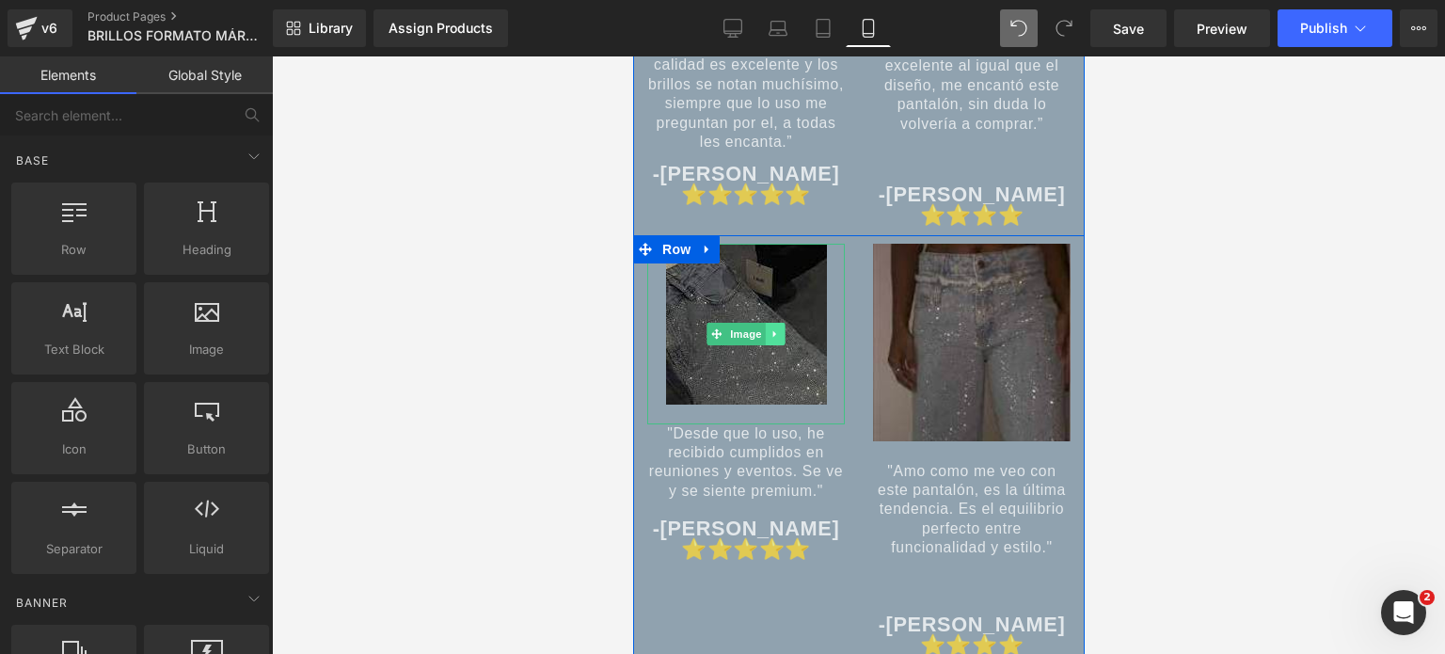
click at [772, 340] on icon at bounding box center [775, 333] width 10 height 11
click at [779, 340] on icon at bounding box center [784, 333] width 10 height 11
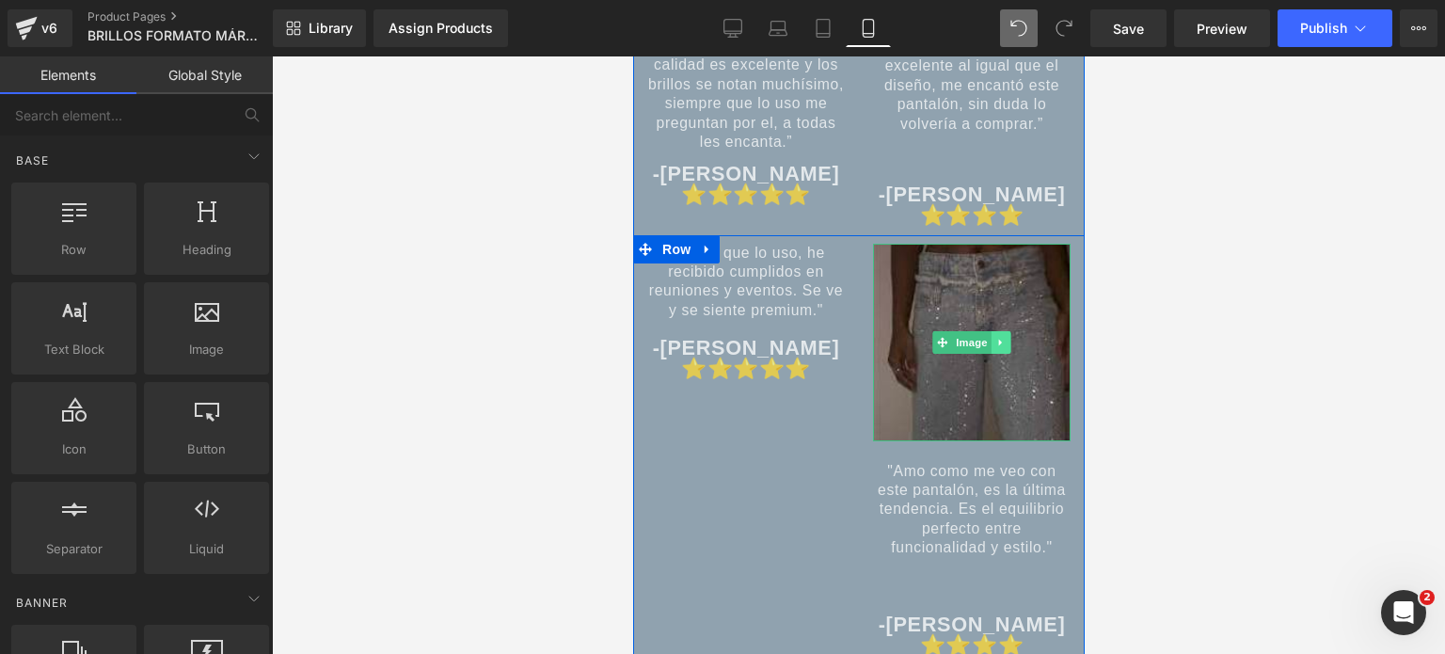
click at [998, 354] on link at bounding box center [1001, 342] width 20 height 23
click at [982, 354] on link at bounding box center [990, 342] width 20 height 23
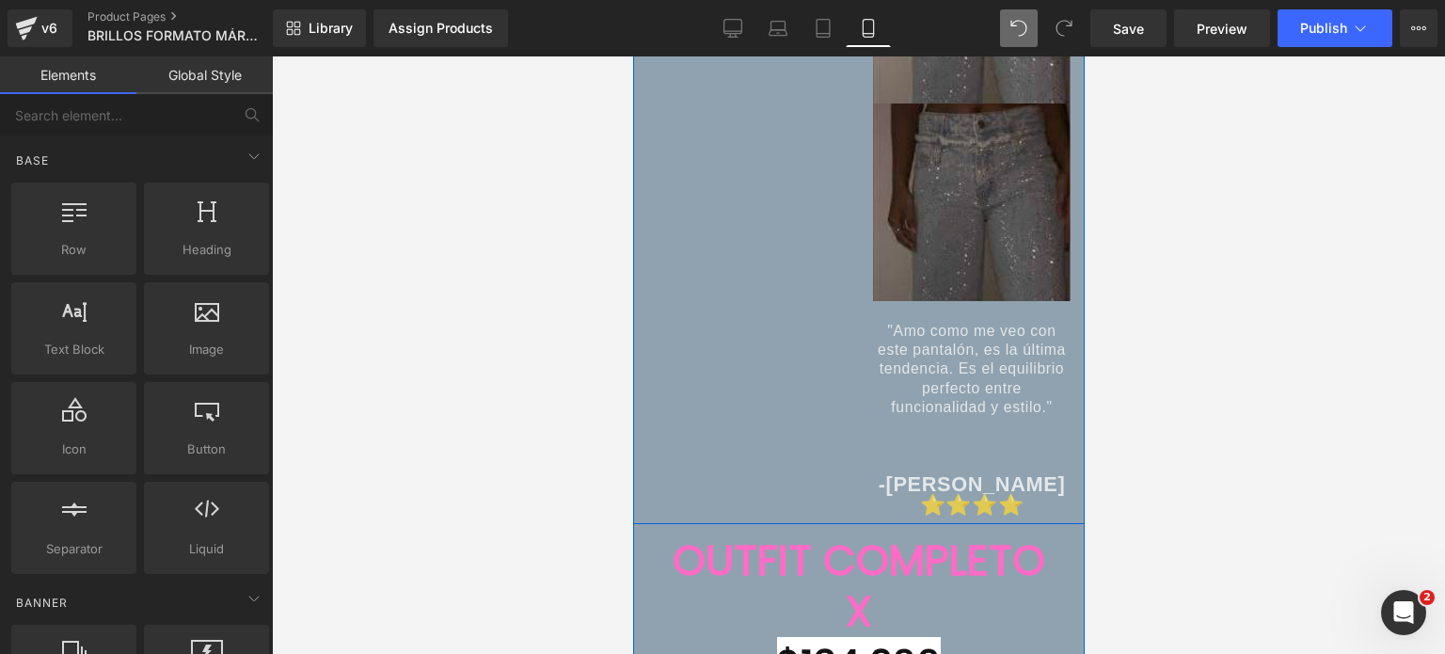
scroll to position [8900, 0]
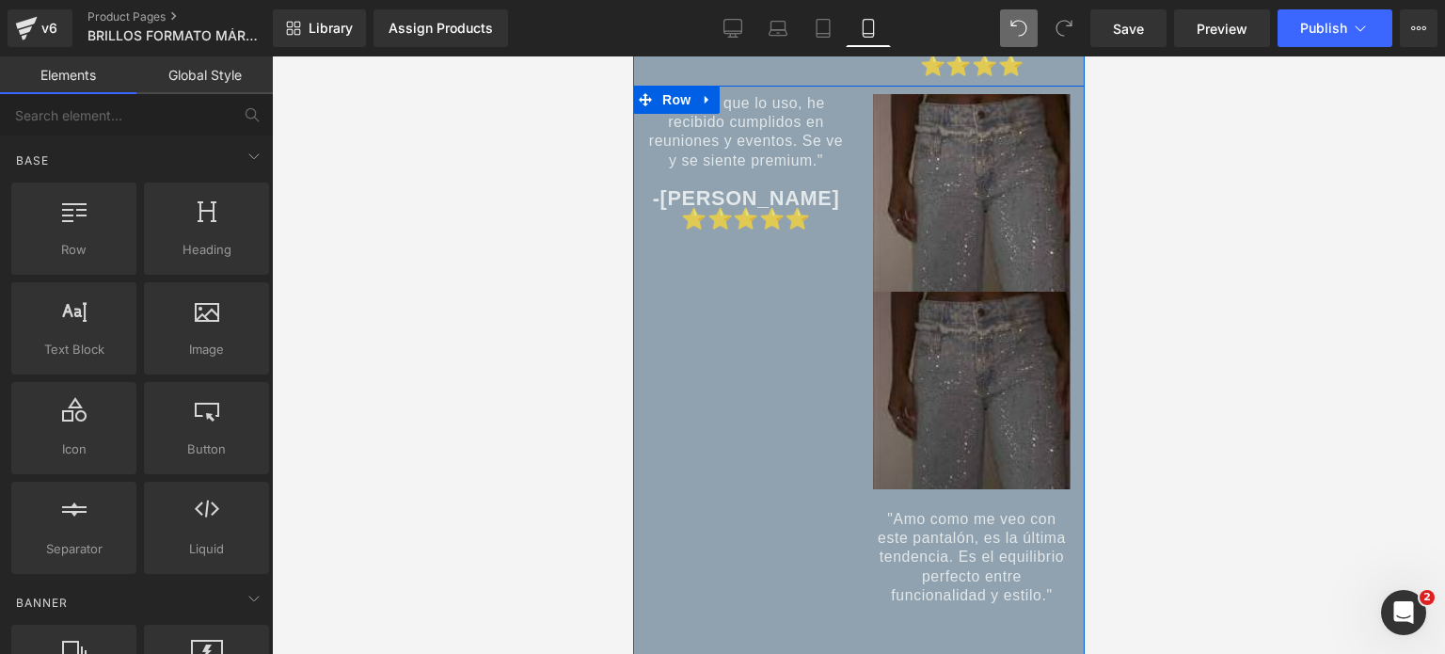
click at [960, 438] on img at bounding box center [971, 391] width 198 height 198
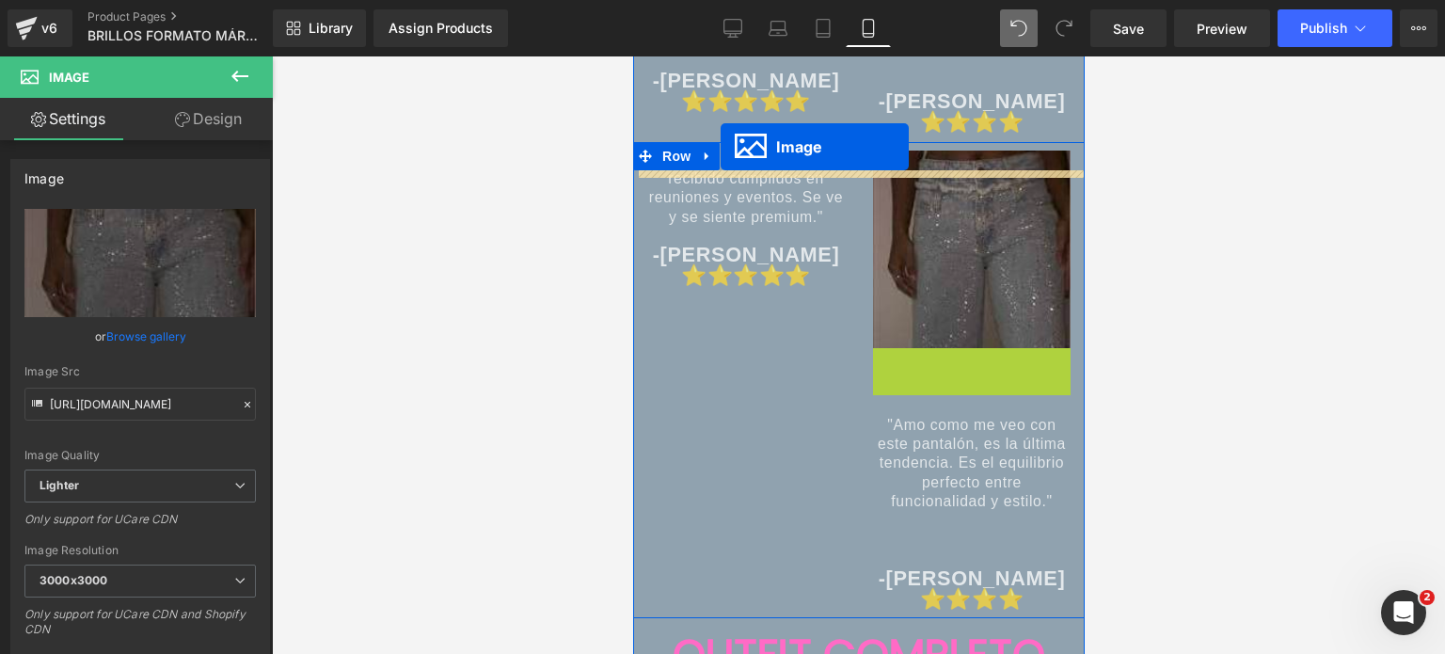
scroll to position [8768, 0]
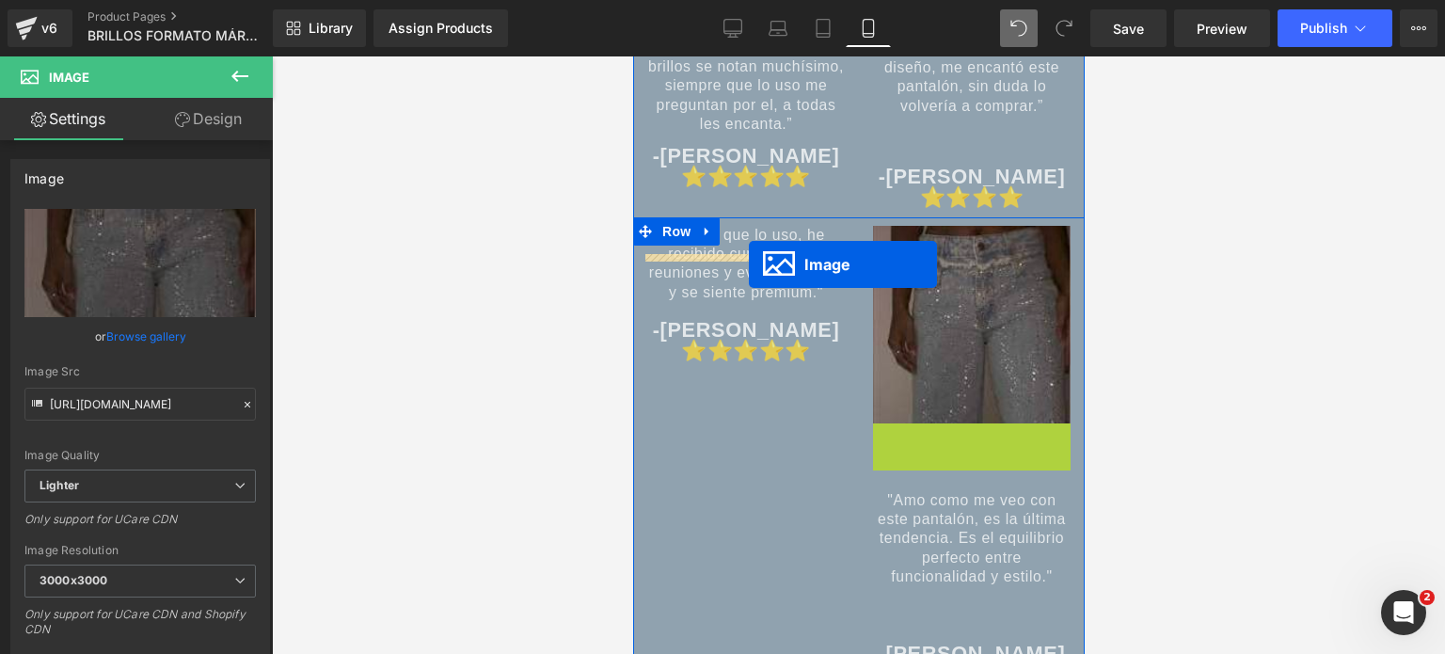
drag, startPoint x: 931, startPoint y: 421, endPoint x: 748, endPoint y: 264, distance: 240.2
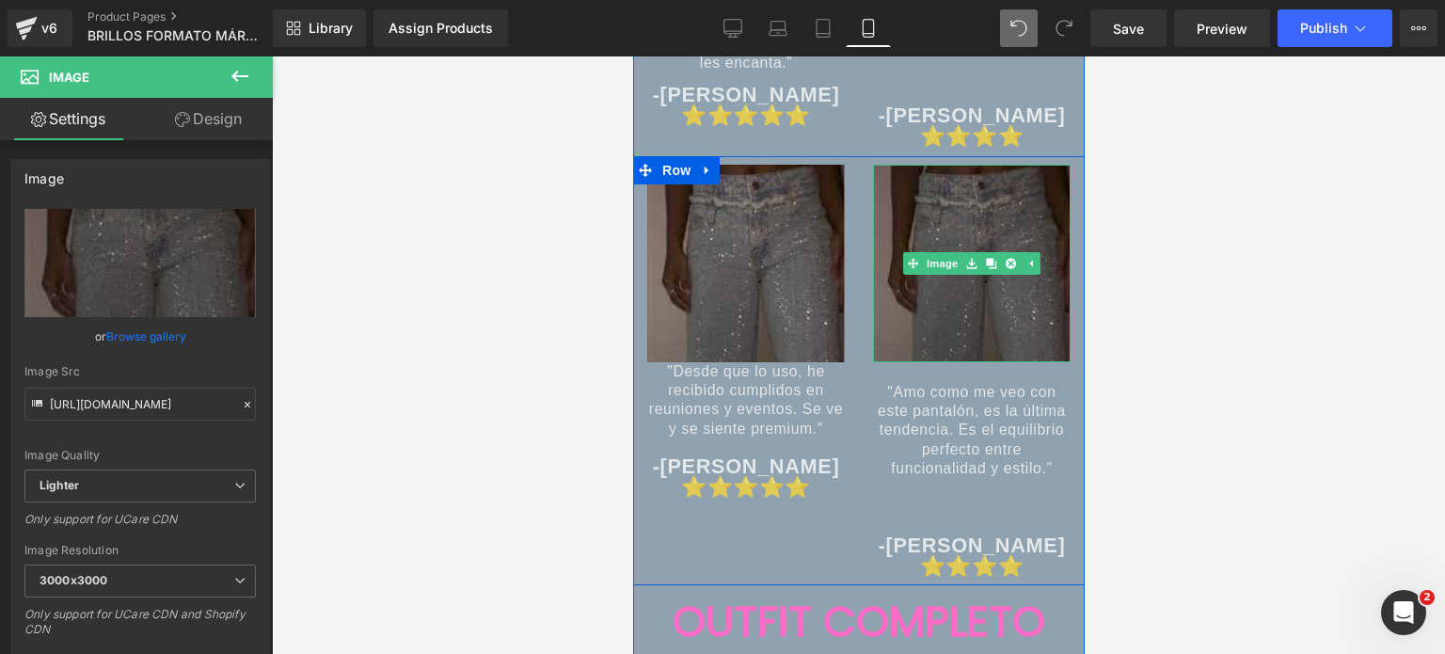
scroll to position [8862, 0]
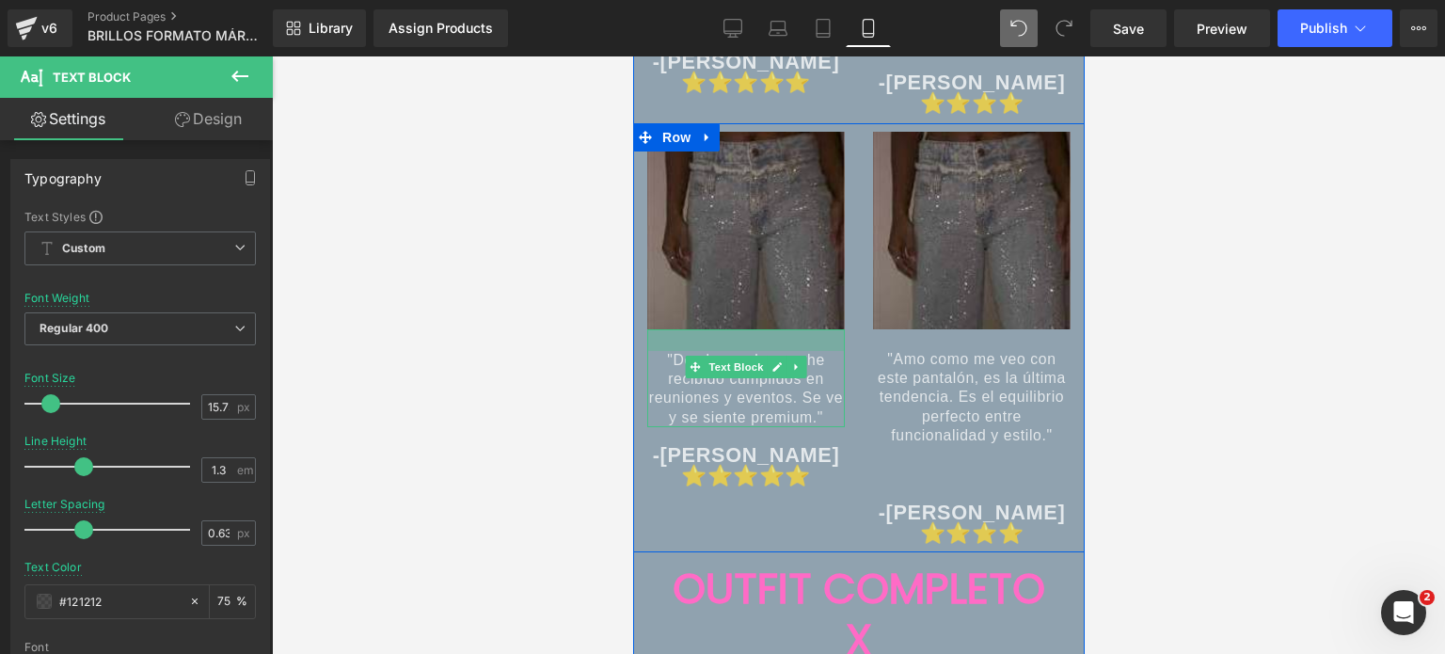
drag, startPoint x: 766, startPoint y: 359, endPoint x: 758, endPoint y: 381, distance: 22.9
click at [758, 381] on div ""Desde que lo uso, he recibido cumplidos en reuniones y eventos. Se ve y se sie…" at bounding box center [745, 378] width 198 height 99
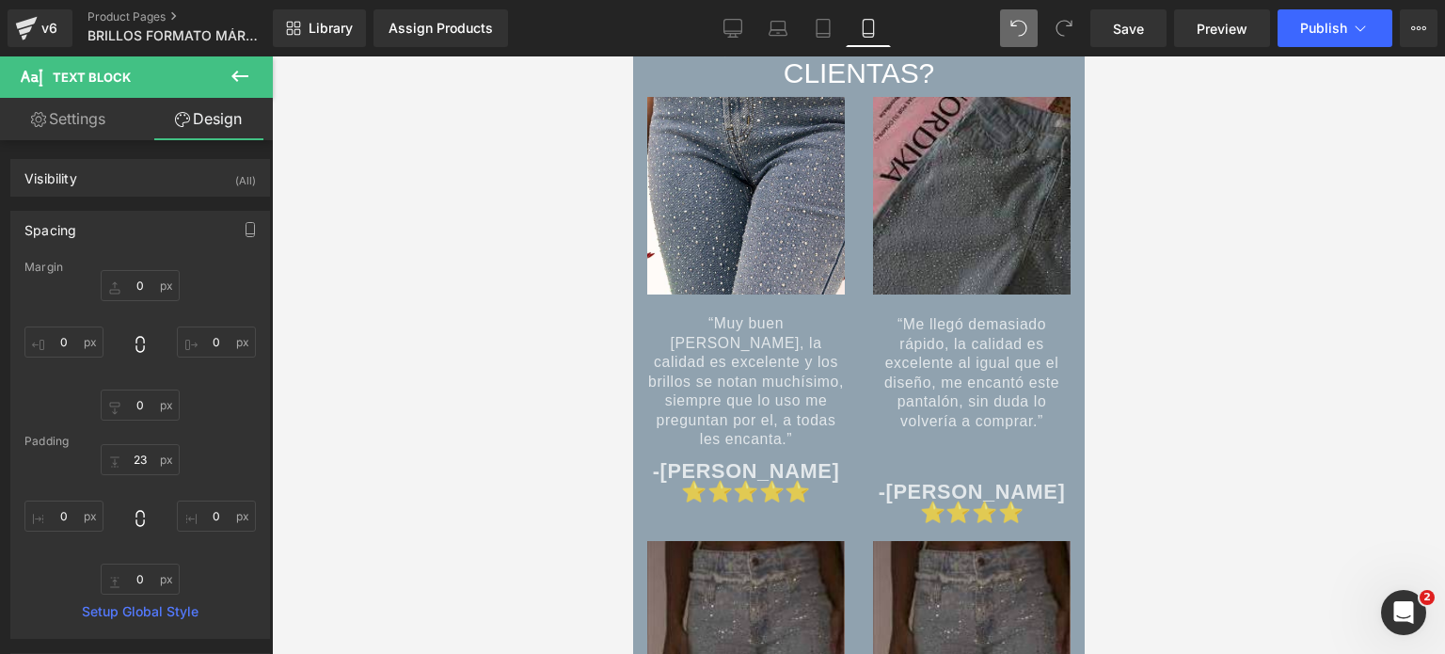
scroll to position [8486, 0]
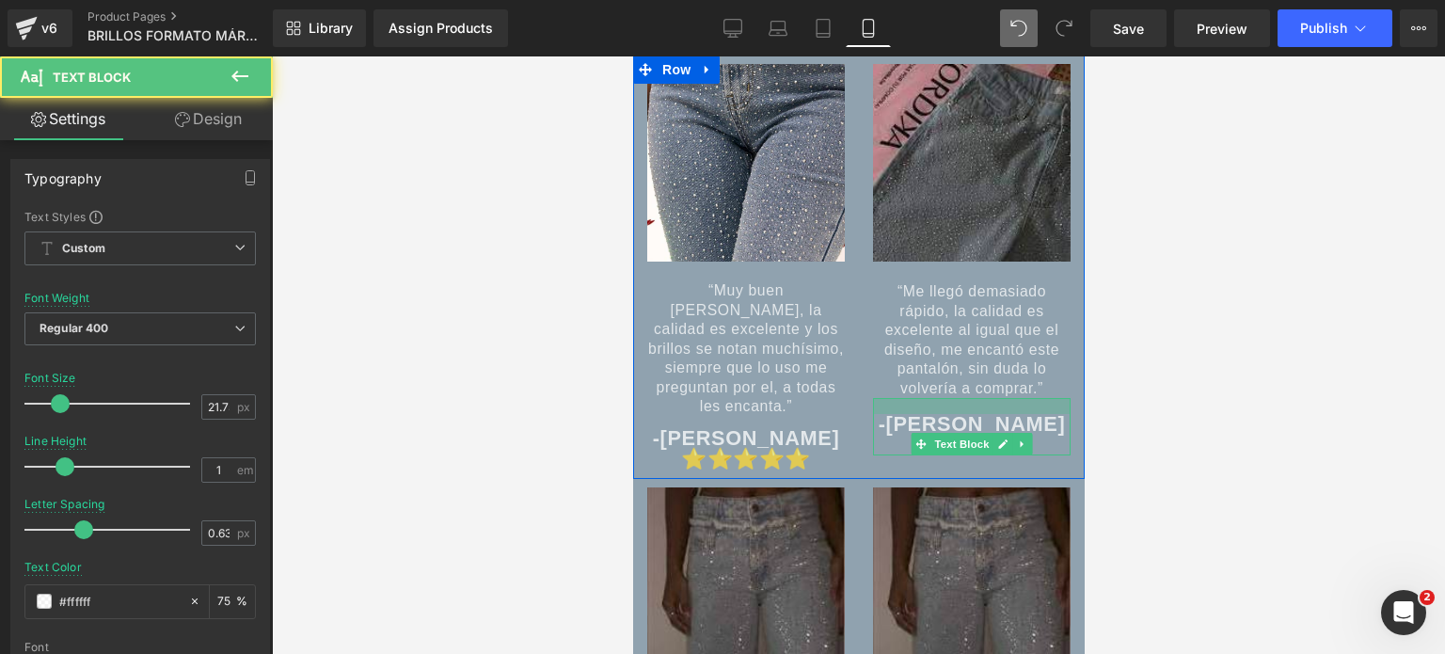
click at [976, 396] on div "Image “Me llegó demasiado rápido, la calidad es excelente al igual que el diseñ…" at bounding box center [971, 259] width 226 height 390
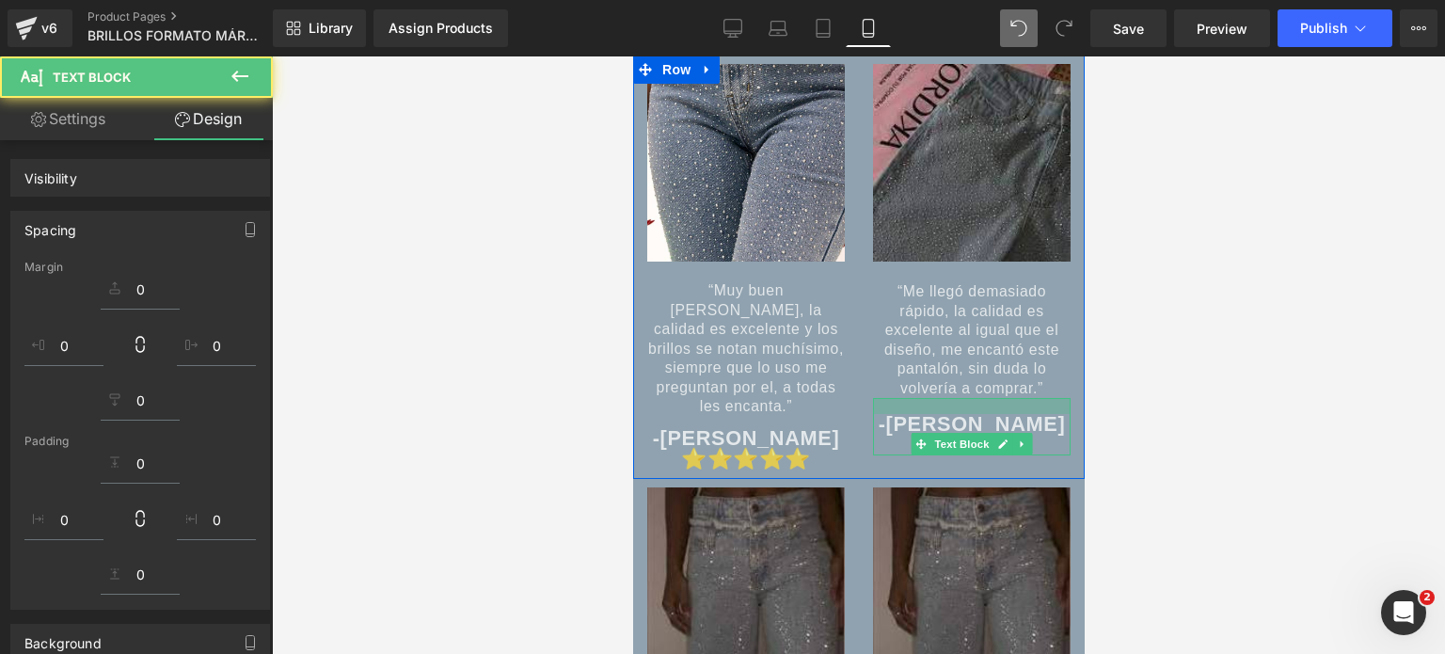
click at [1214, 431] on div at bounding box center [858, 354] width 1173 height 597
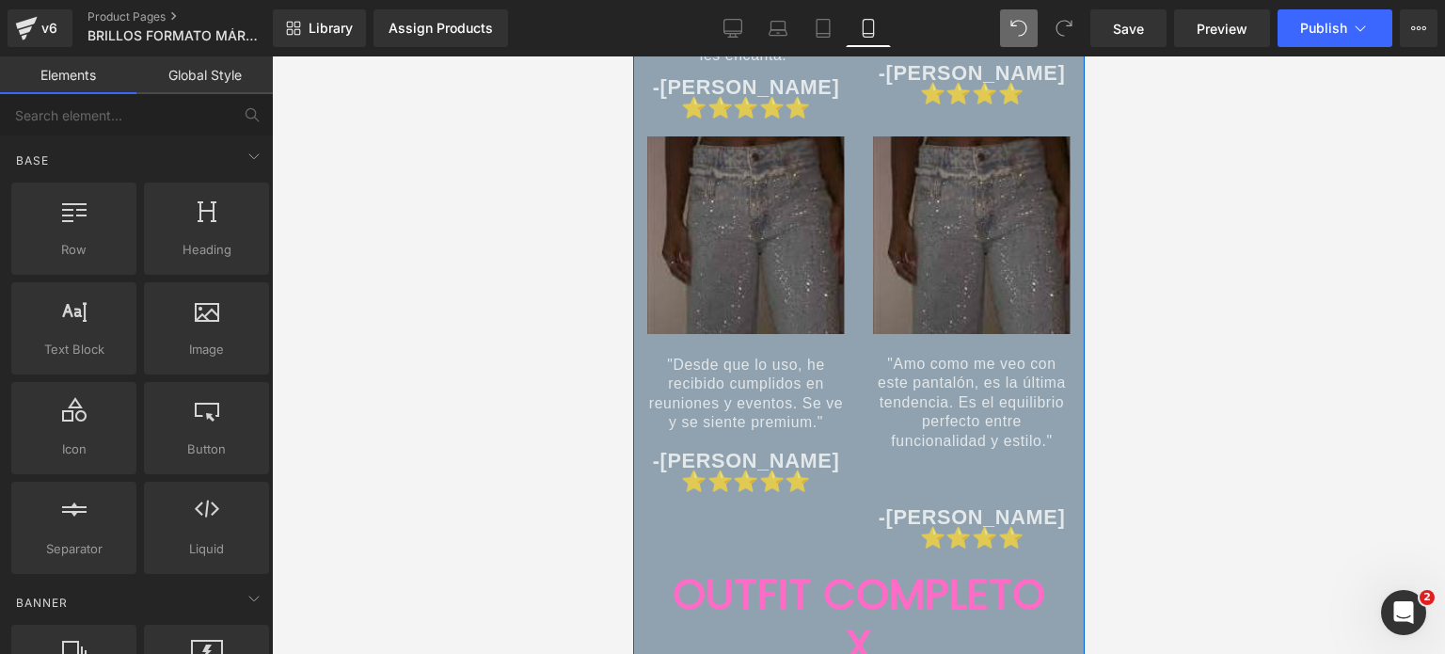
scroll to position [8956, 0]
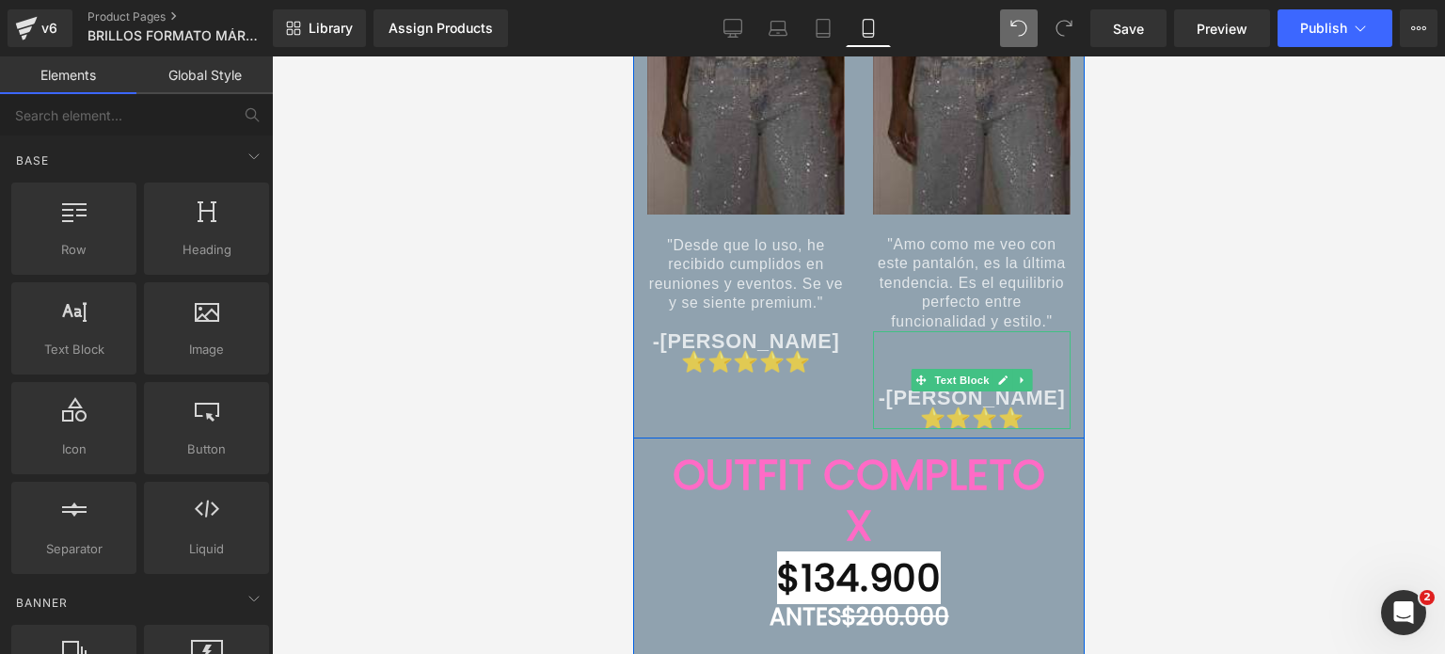
click at [930, 362] on div "-Lina Arroyabe ⭐⭐⭐⭐" at bounding box center [971, 380] width 198 height 98
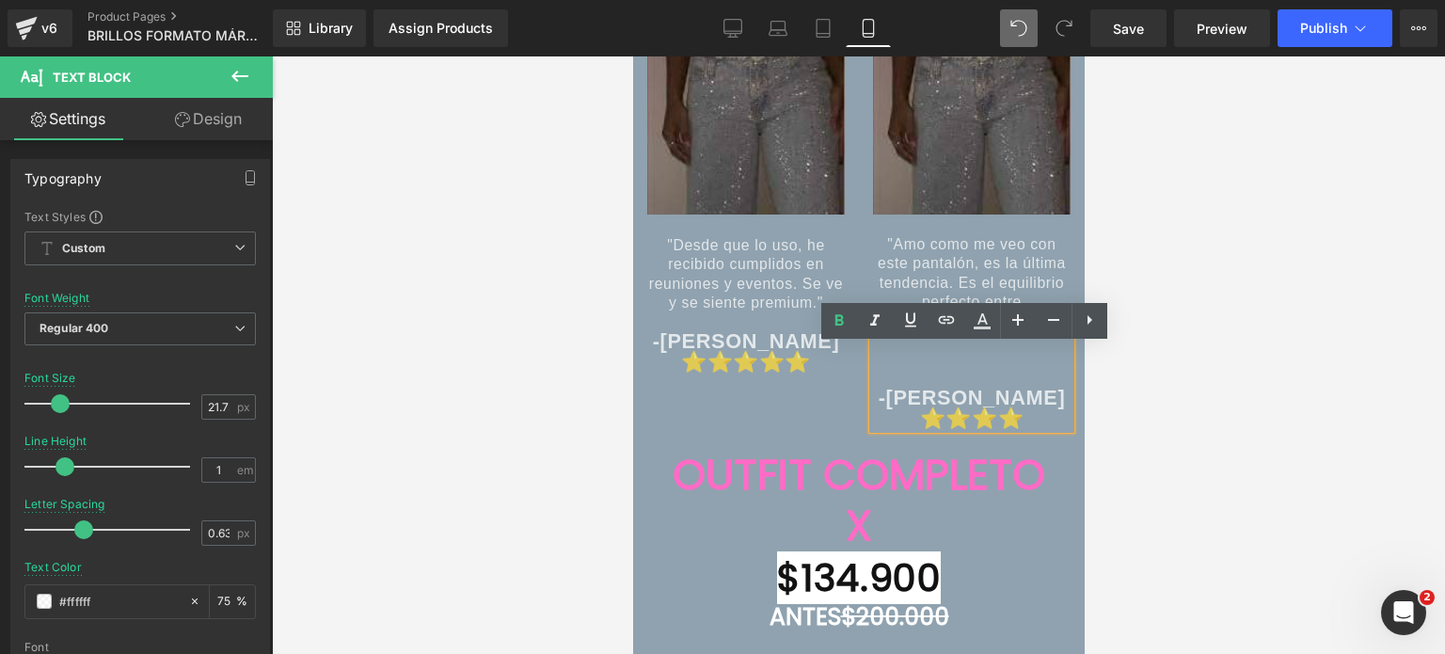
click at [1227, 372] on div at bounding box center [858, 354] width 1173 height 597
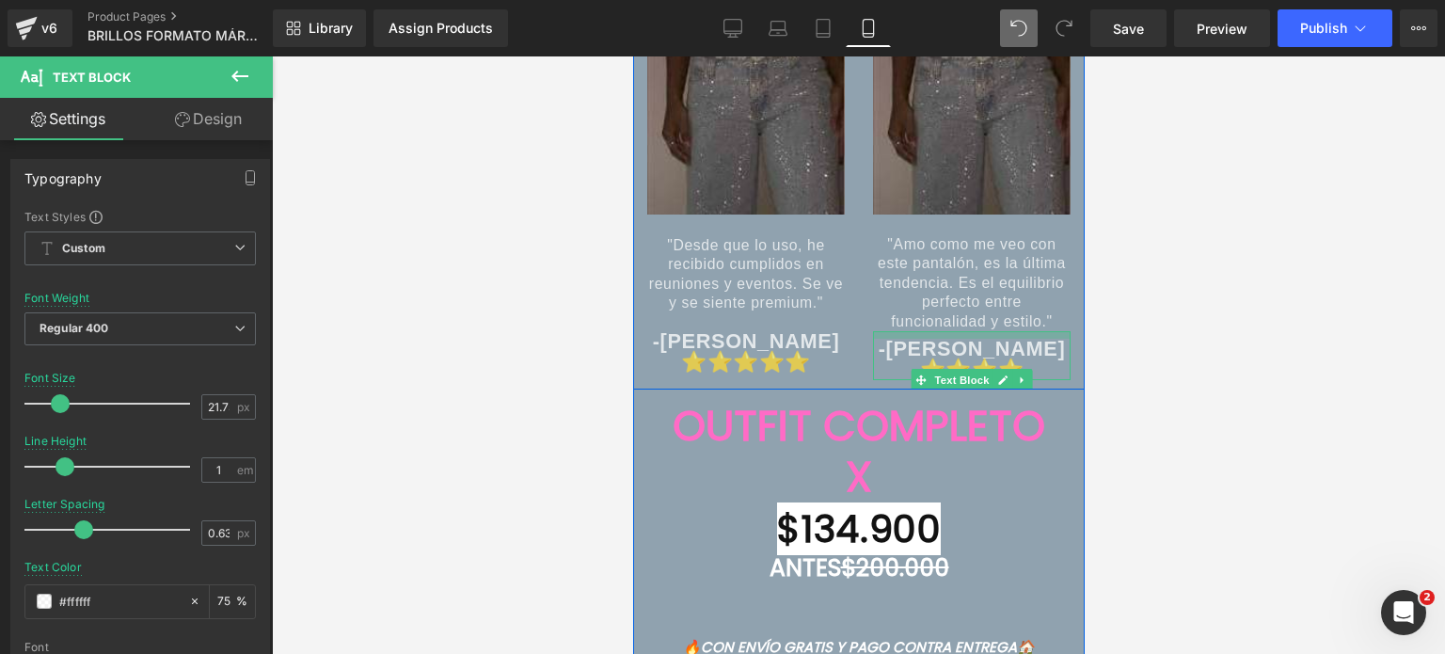
drag, startPoint x: 983, startPoint y: 345, endPoint x: 979, endPoint y: 296, distance: 49.1
click at [979, 296] on div "Image "Amo como me veo con este pantalón, es la última tendencia. Es el equilib…" at bounding box center [971, 198] width 226 height 363
click at [1170, 301] on div at bounding box center [858, 354] width 1173 height 597
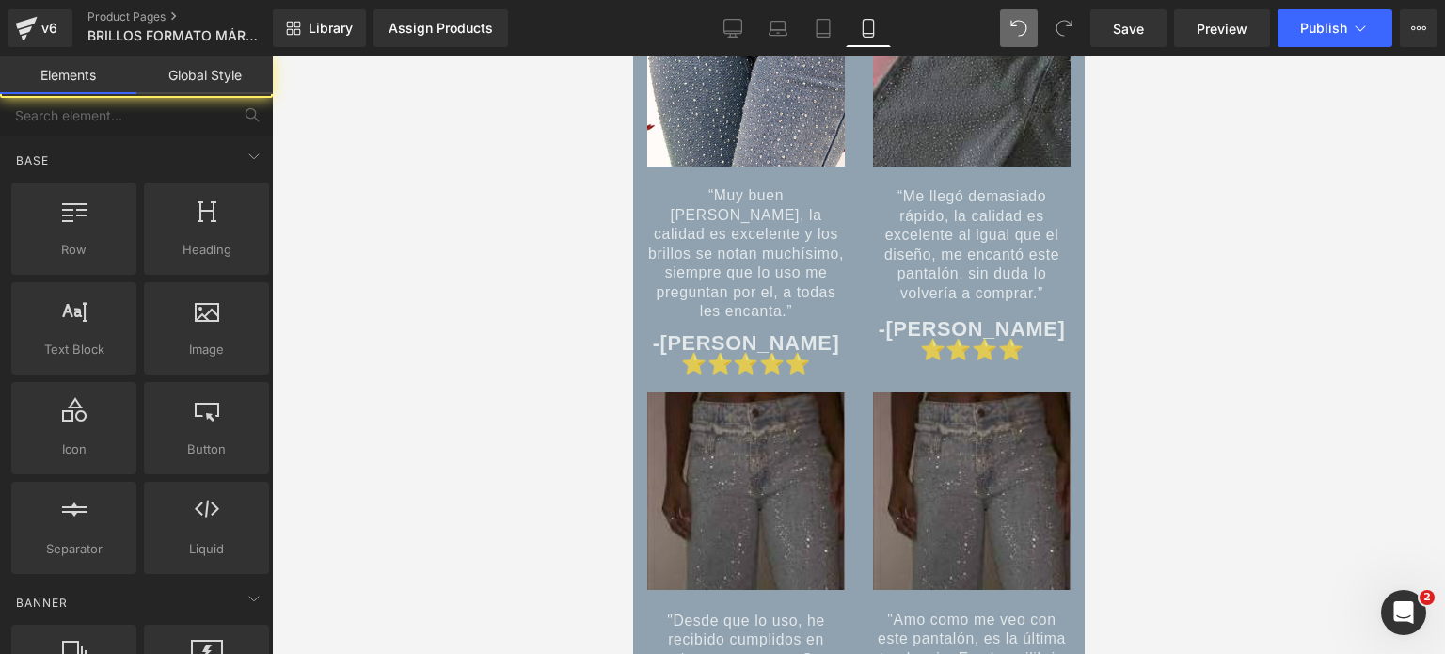
scroll to position [8580, 0]
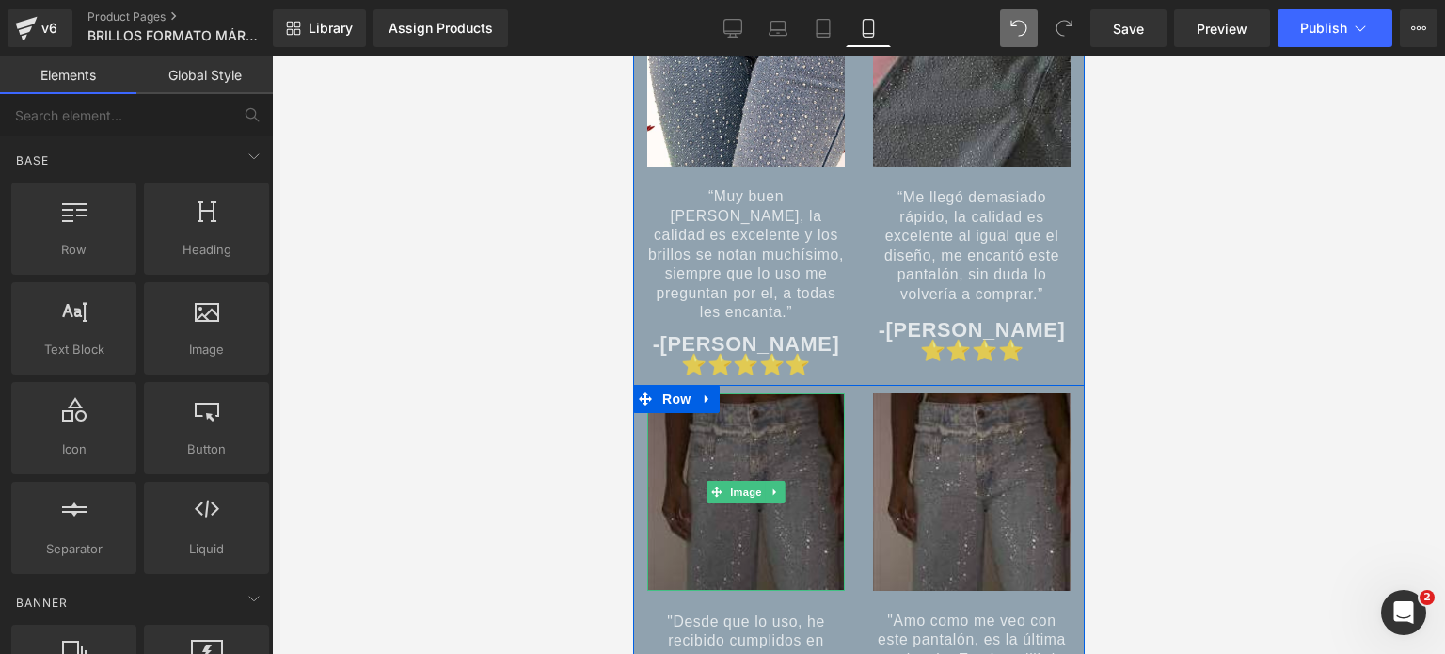
click at [790, 500] on img at bounding box center [745, 492] width 198 height 198
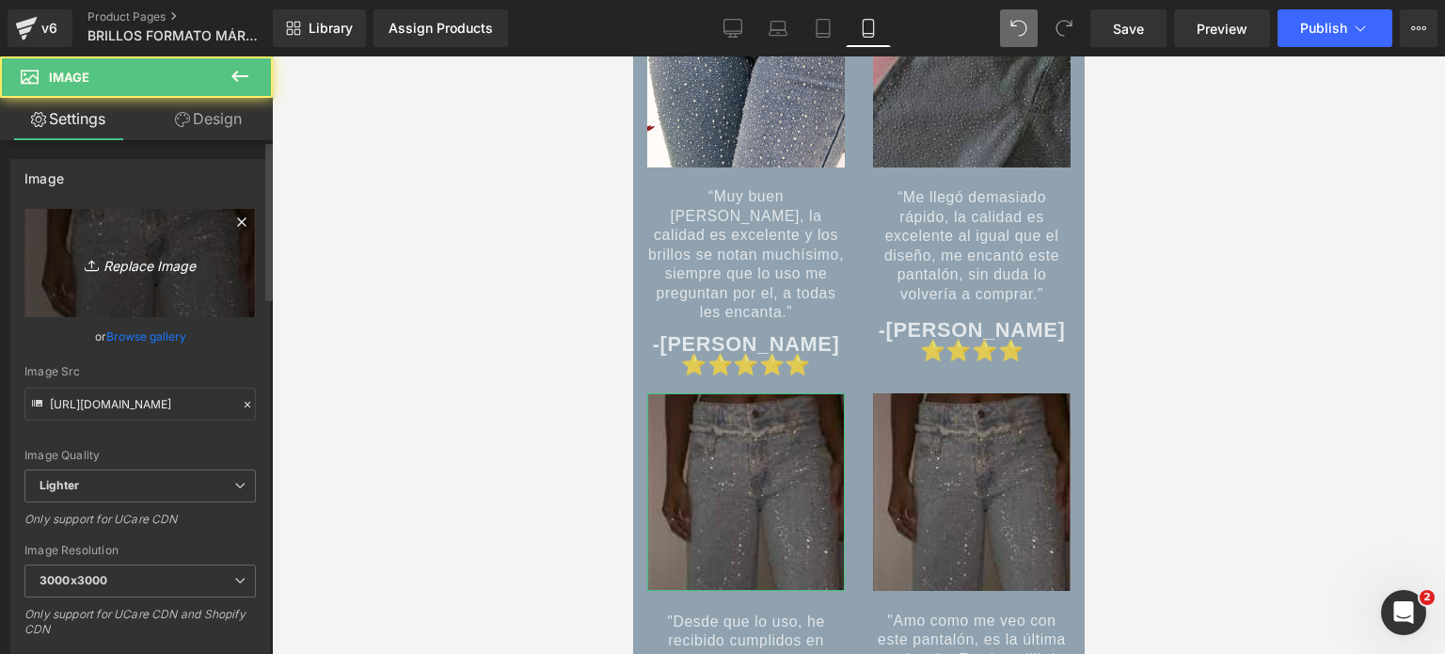
click at [173, 267] on icon "Replace Image" at bounding box center [140, 263] width 151 height 24
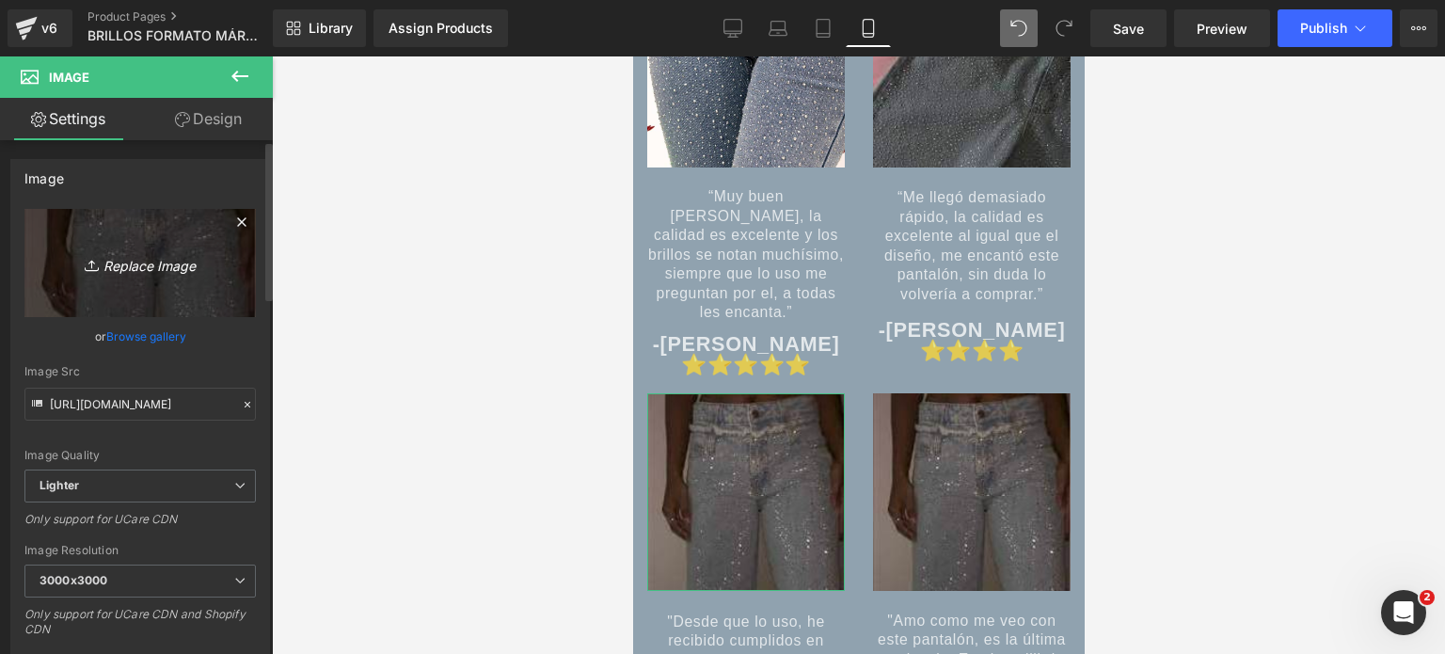
type input "C:\fakepath\454ee3edf8747d6784573f2cb973832735418e27bae7af29e378ec67235192b8246…"
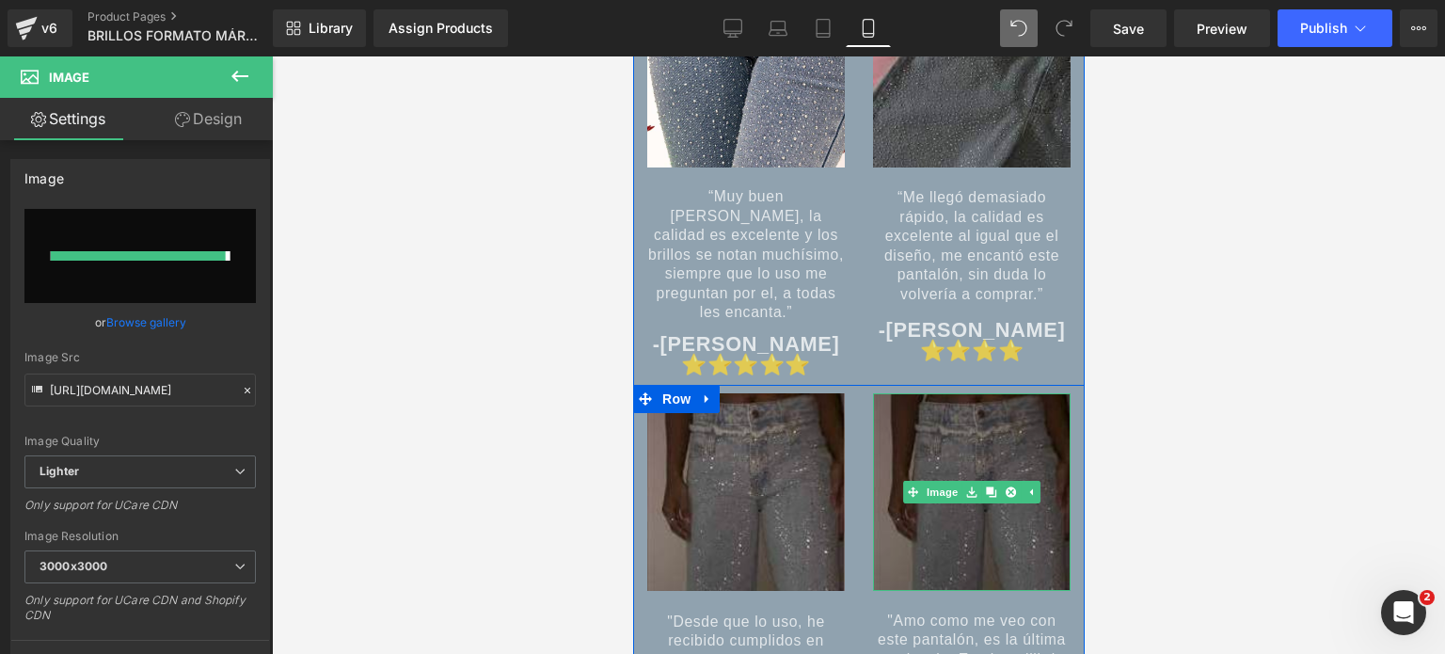
type input "https://ucarecdn.com/a8f11411-577b-496b-a9c6-297d72207f15/-/format/auto/-/previ…"
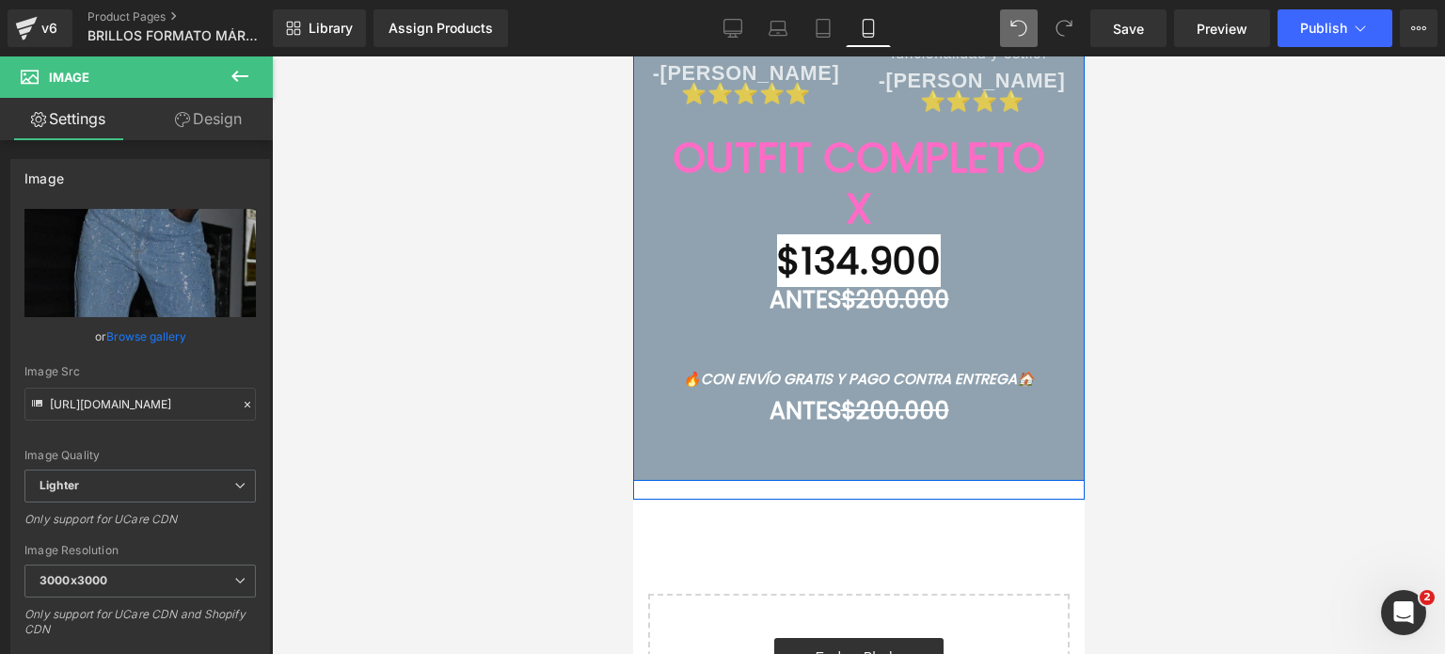
scroll to position [9414, 0]
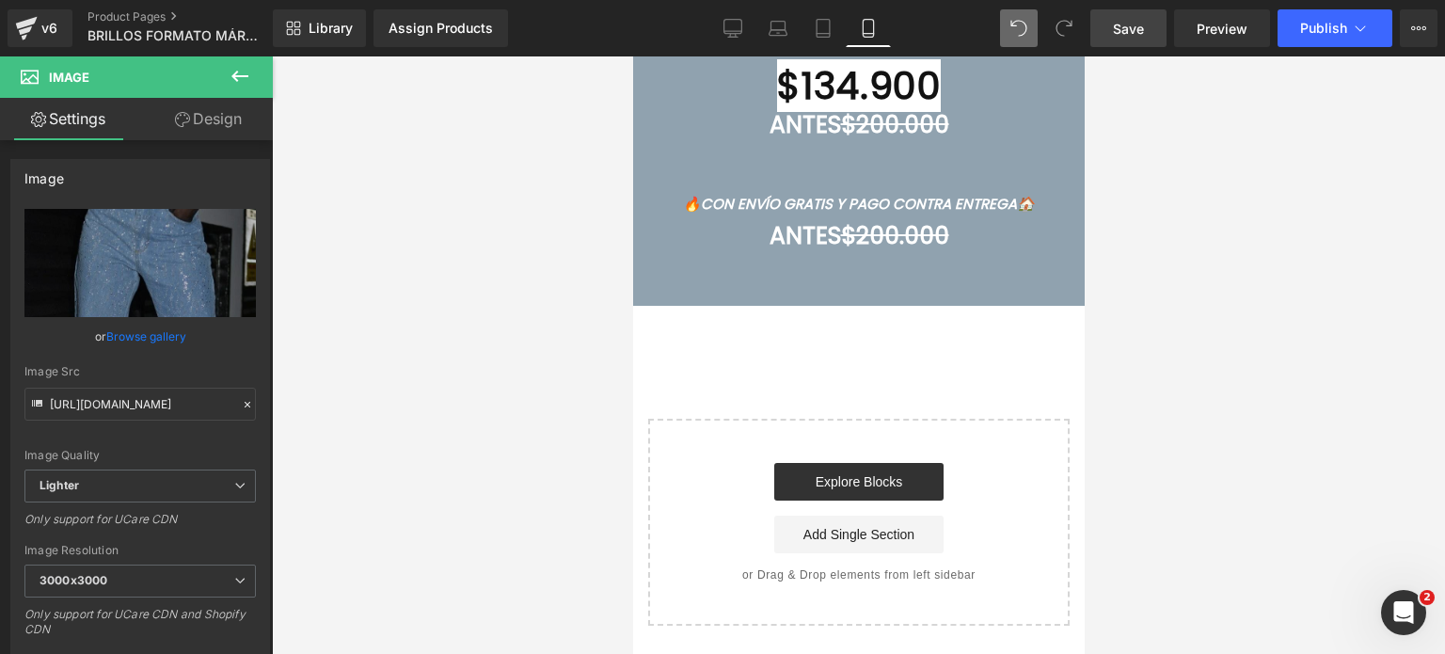
drag, startPoint x: 1135, startPoint y: 16, endPoint x: 264, endPoint y: 155, distance: 881.4
click at [1135, 16] on link "Save" at bounding box center [1129, 28] width 76 height 38
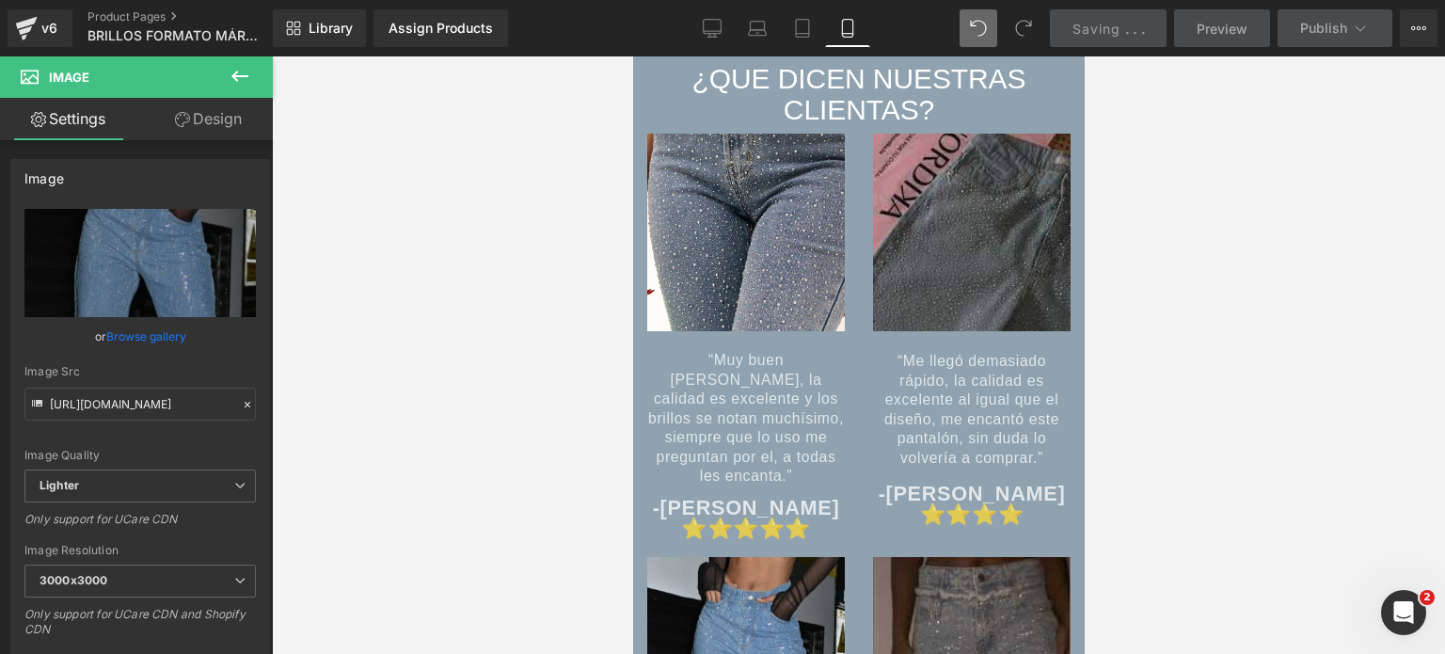
scroll to position [7908, 0]
